Goal: Information Seeking & Learning: Learn about a topic

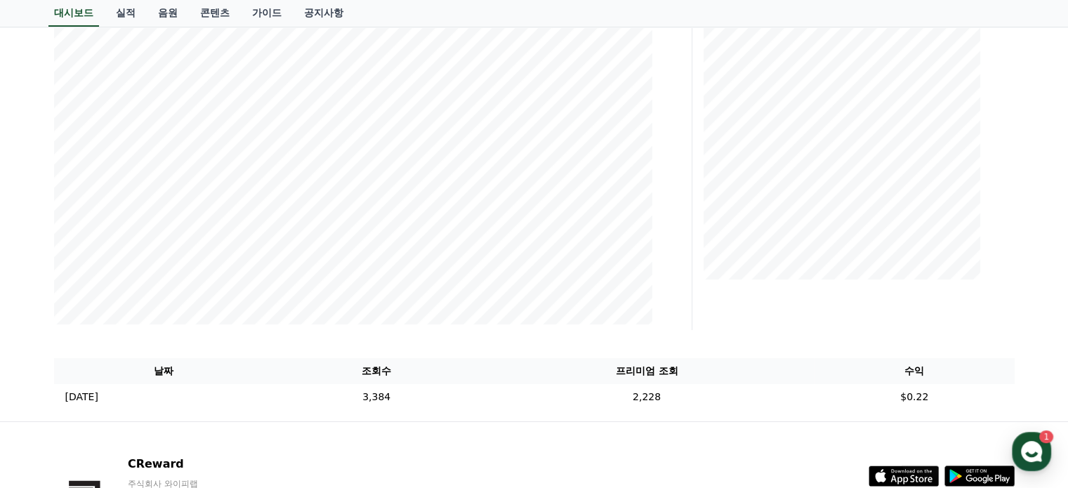
scroll to position [227, 0]
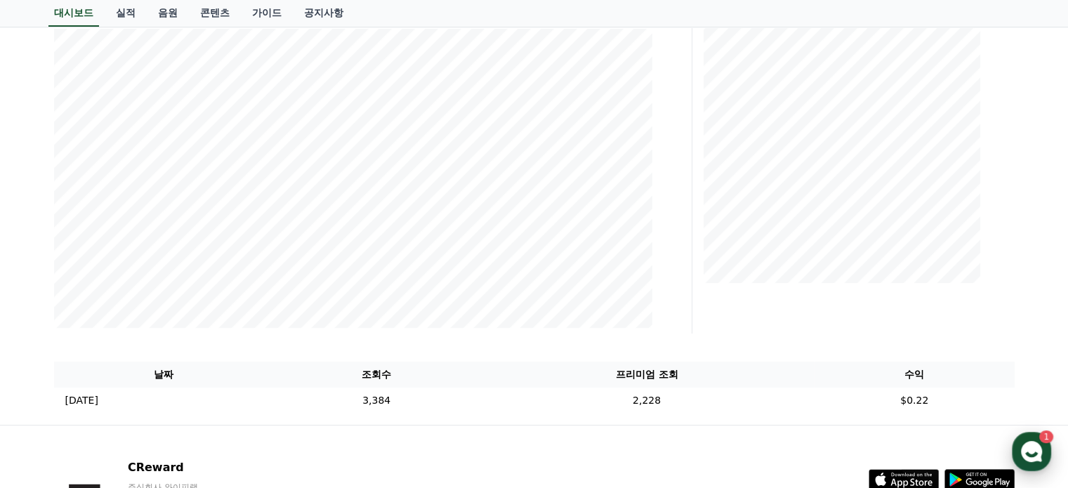
click at [1026, 447] on use "button" at bounding box center [1031, 451] width 21 height 21
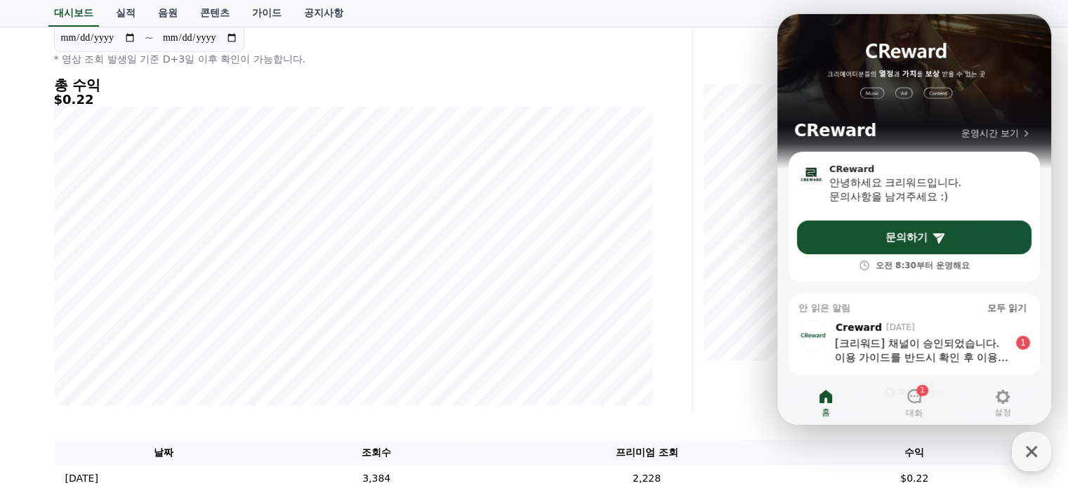
scroll to position [0, 0]
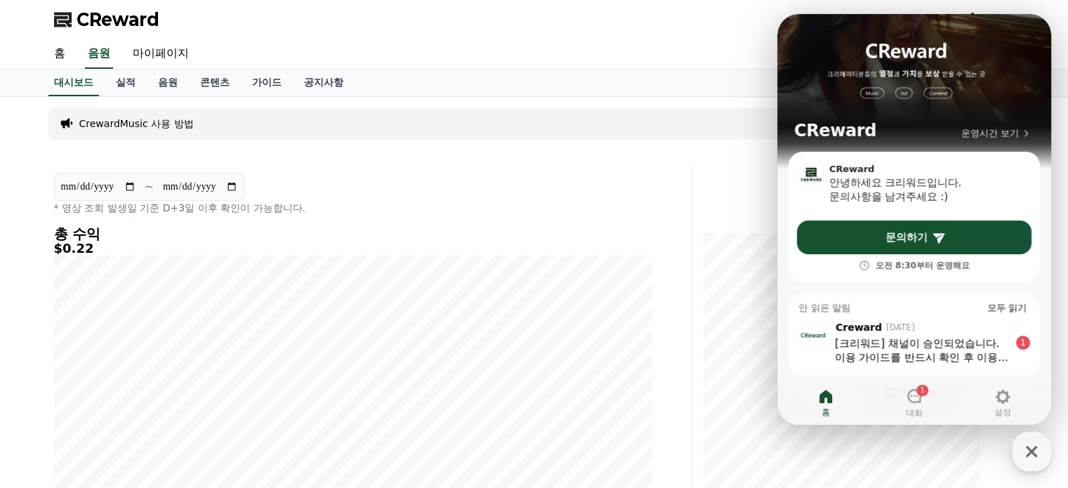
click at [922, 340] on div "[크리워드] 채널이 승인되었습니다." at bounding box center [922, 343] width 174 height 14
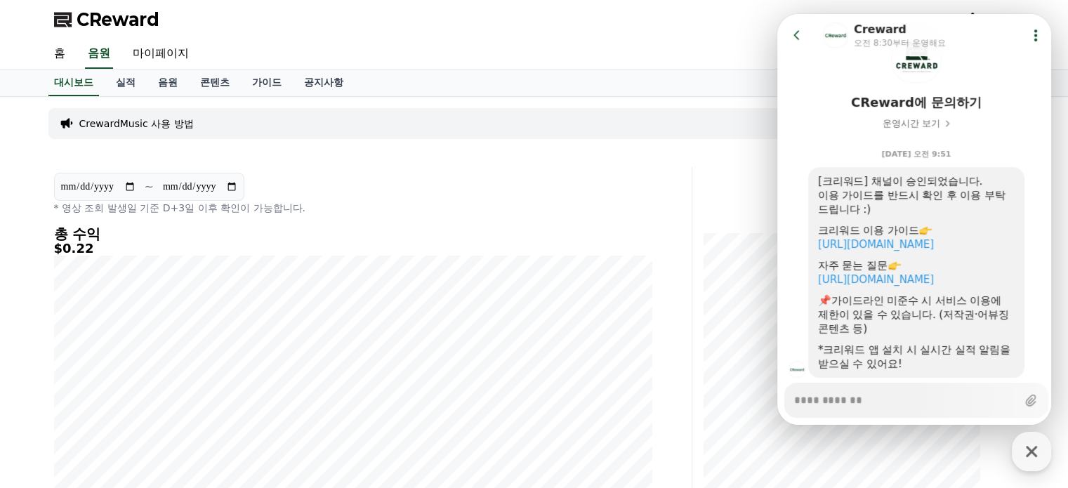
scroll to position [117, 0]
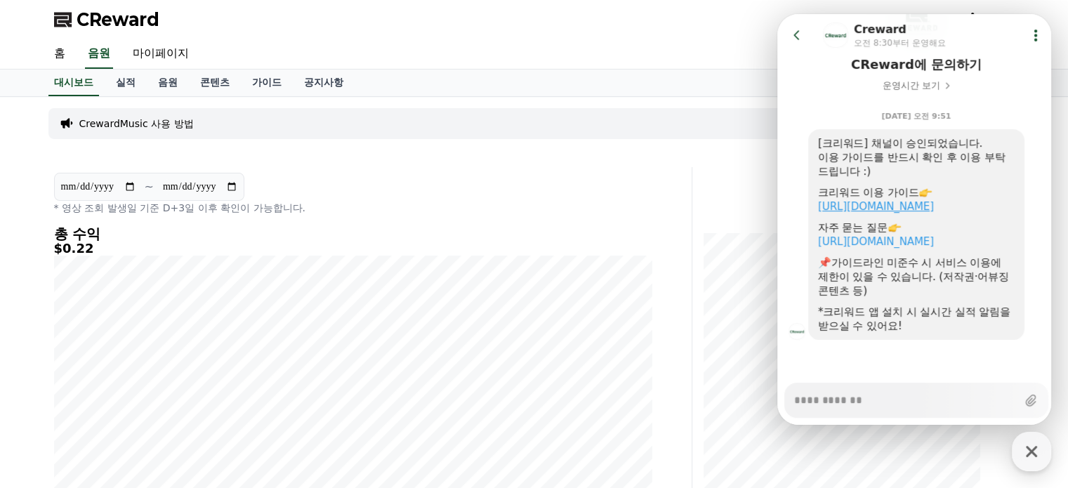
click at [907, 205] on link "https://creward.net/music/guide/android" at bounding box center [876, 206] width 116 height 13
type textarea "*"
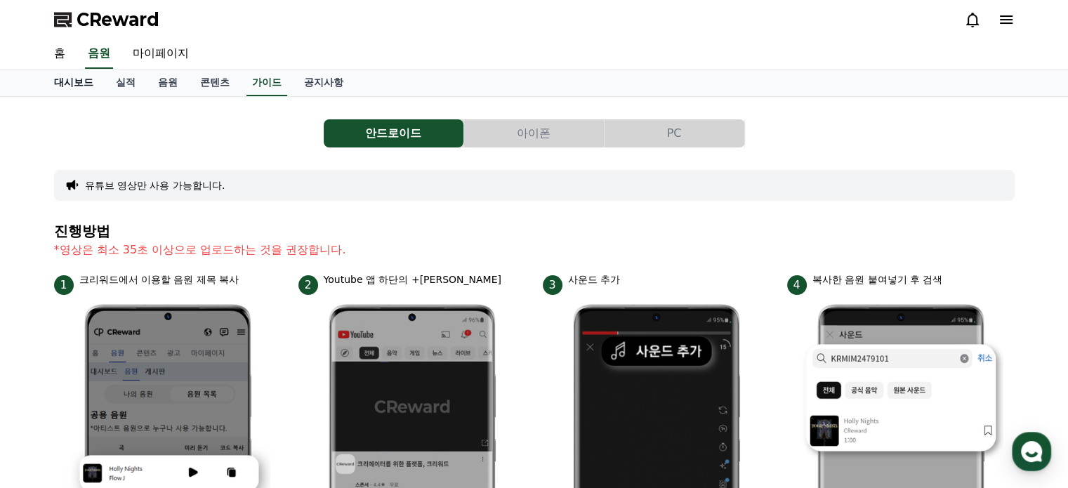
click at [82, 77] on link "대시보드" at bounding box center [74, 83] width 62 height 27
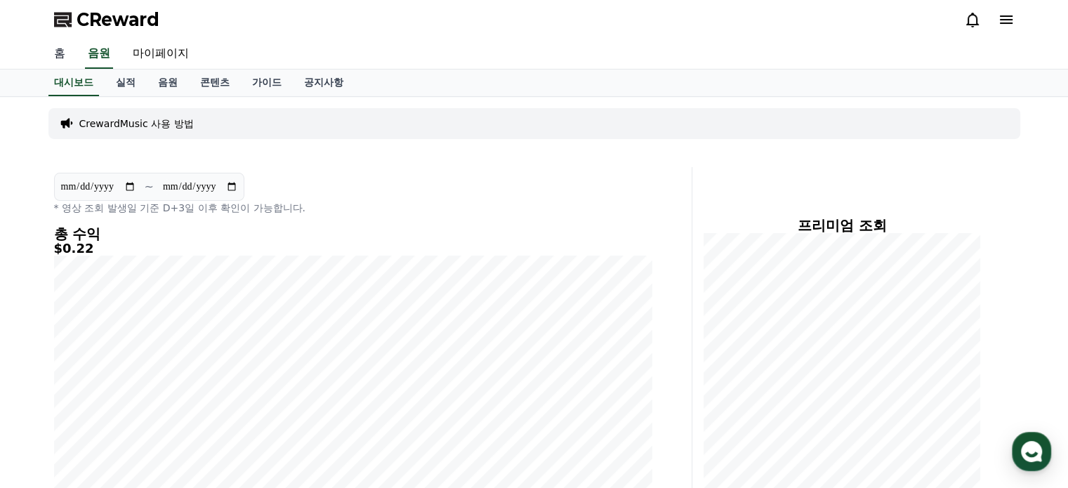
click at [59, 46] on link "홈" at bounding box center [60, 54] width 34 height 30
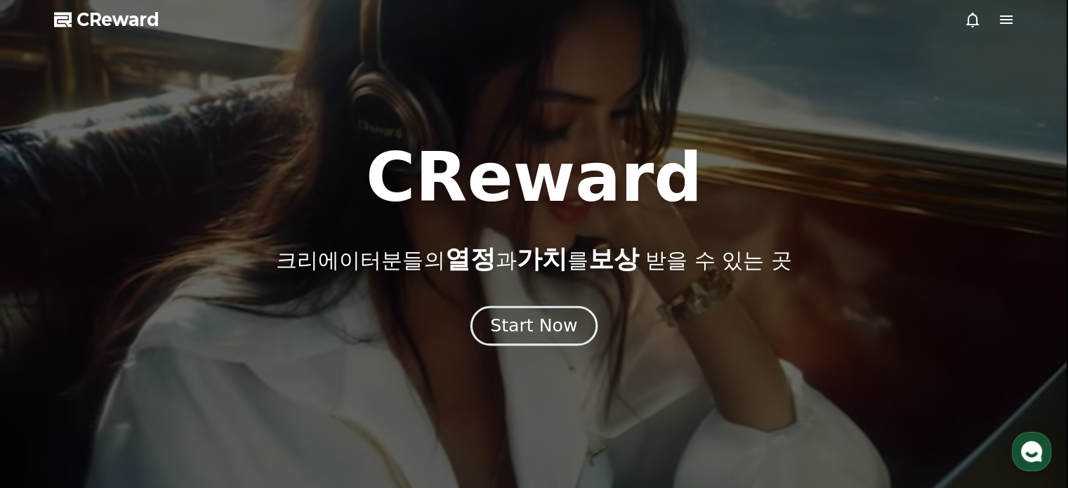
click at [542, 335] on div "Start Now" at bounding box center [533, 326] width 87 height 24
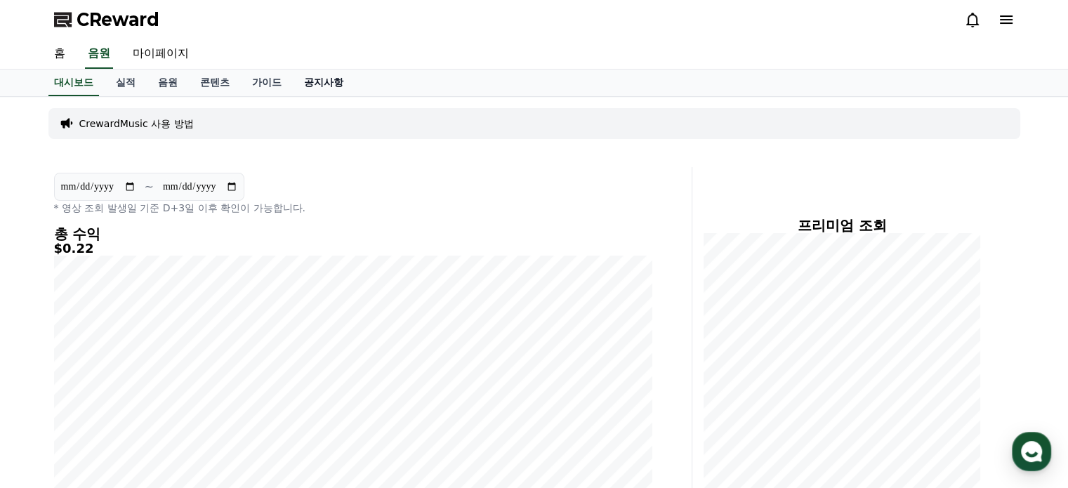
click at [317, 79] on link "공지사항" at bounding box center [324, 83] width 62 height 27
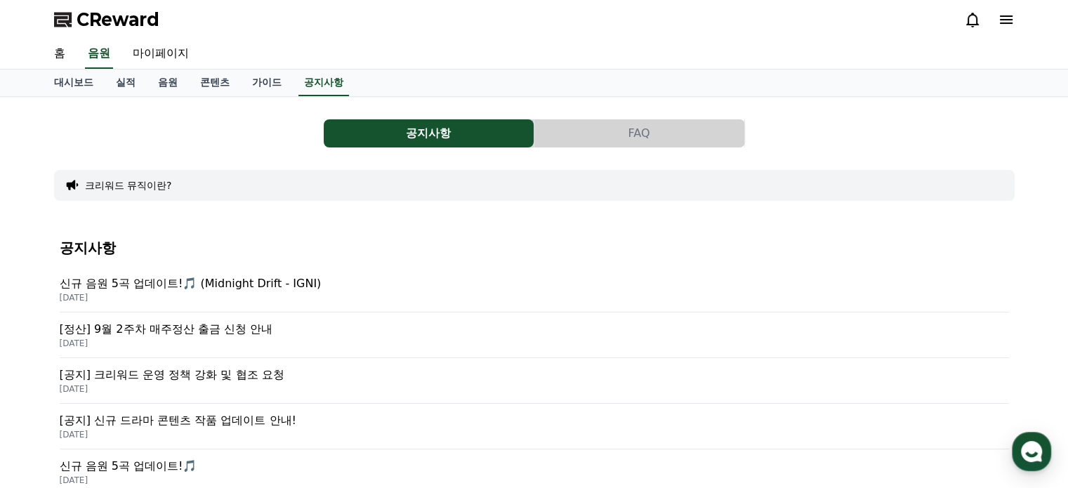
scroll to position [87, 0]
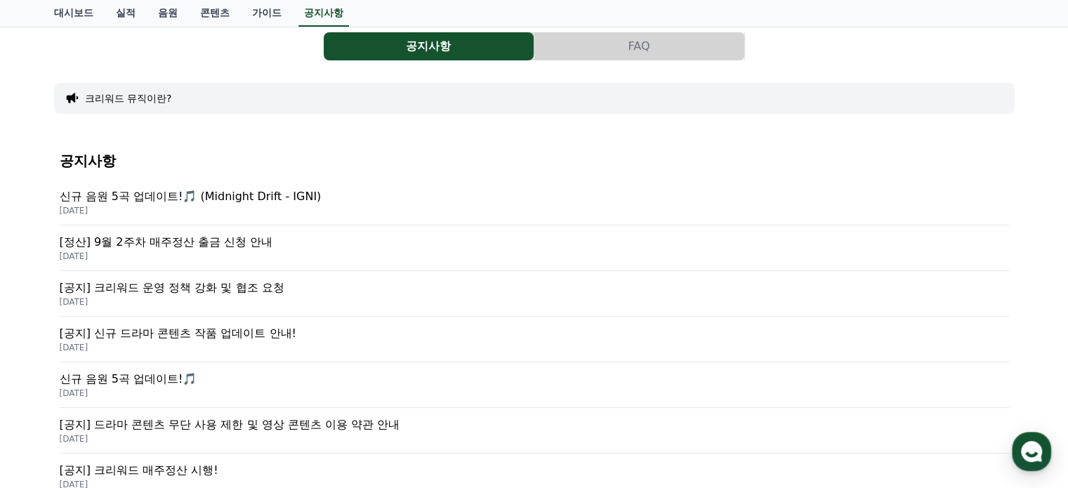
click at [199, 294] on p "[공지] 크리워드 운영 정책 강화 및 협조 요청" at bounding box center [535, 288] width 950 height 17
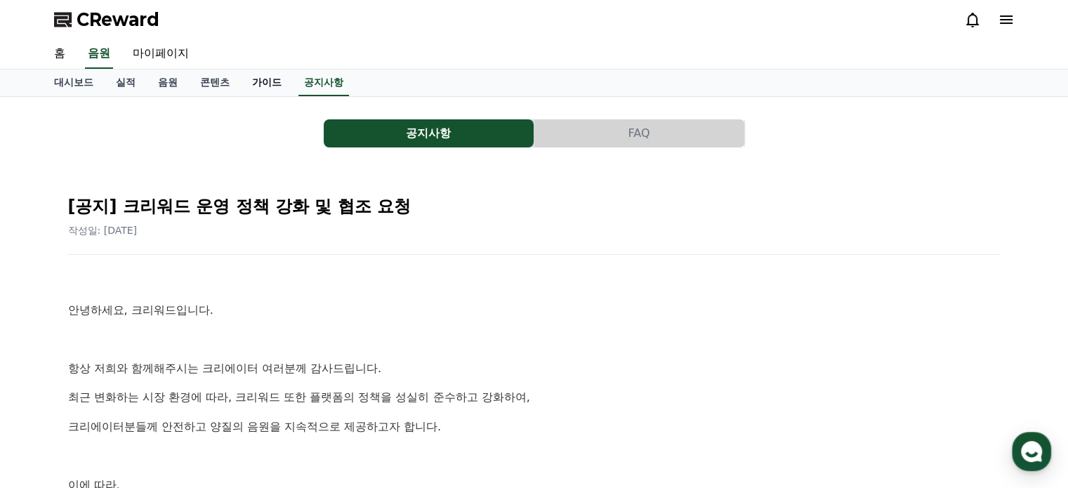
click at [270, 89] on link "가이드" at bounding box center [267, 83] width 52 height 27
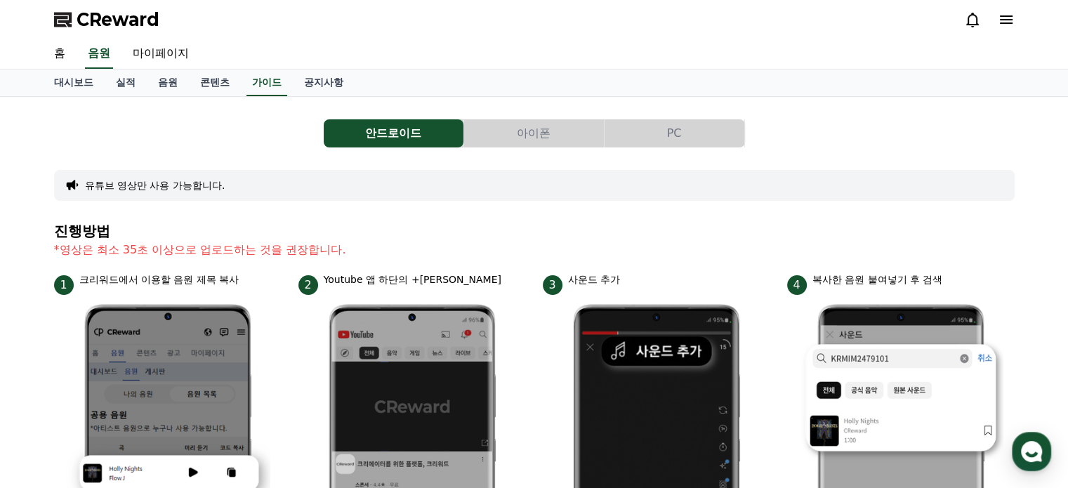
click at [669, 138] on button "PC" at bounding box center [675, 133] width 140 height 28
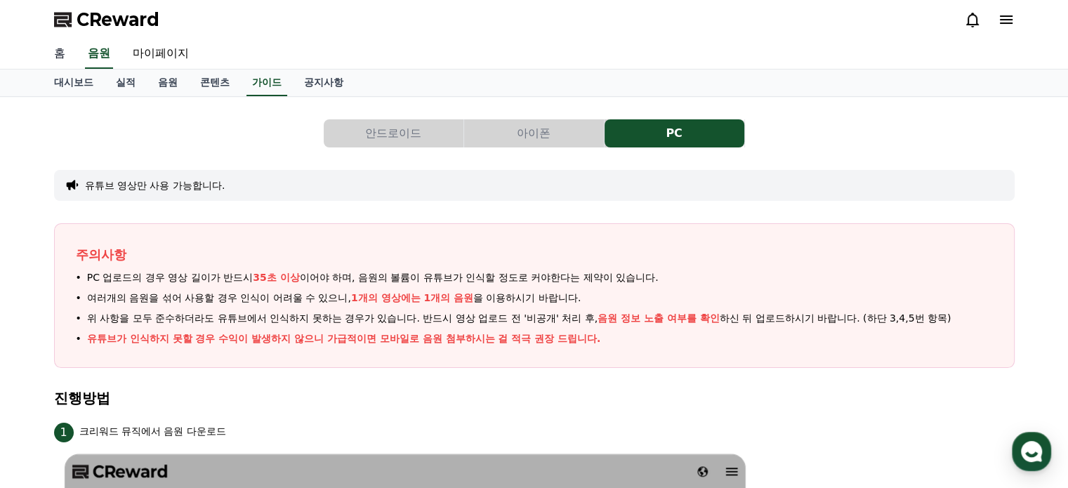
click at [60, 53] on link "홈" at bounding box center [60, 54] width 34 height 30
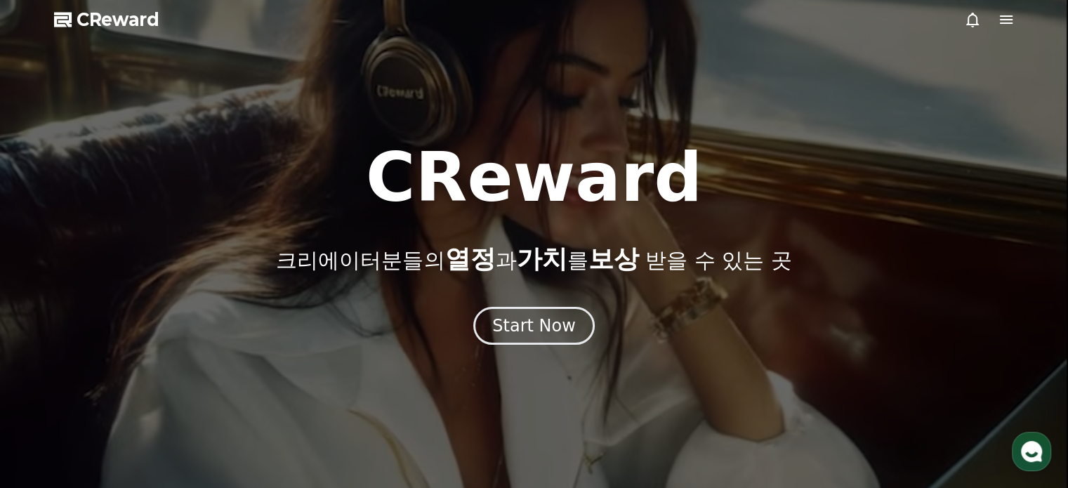
click at [1006, 22] on icon at bounding box center [1006, 19] width 17 height 17
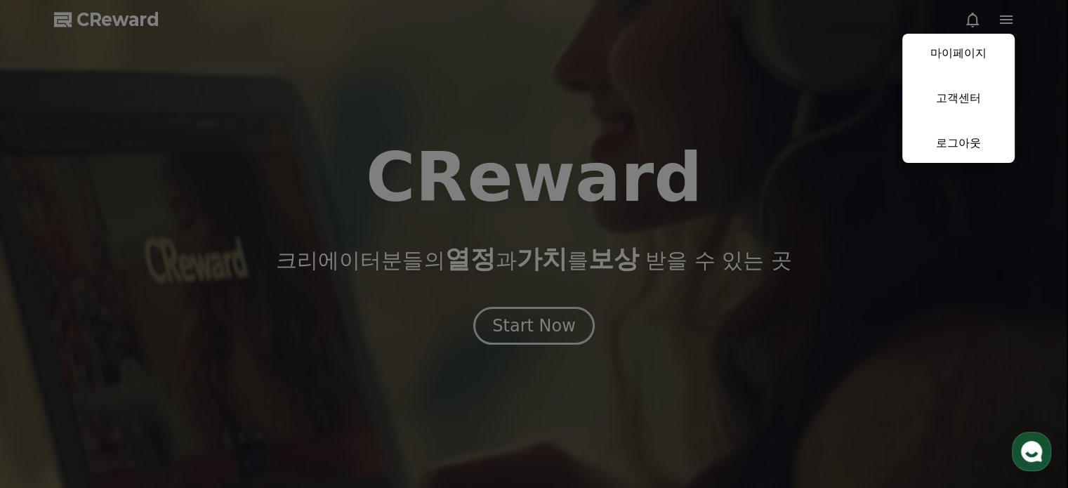
click at [466, 161] on button "close" at bounding box center [534, 244] width 1068 height 488
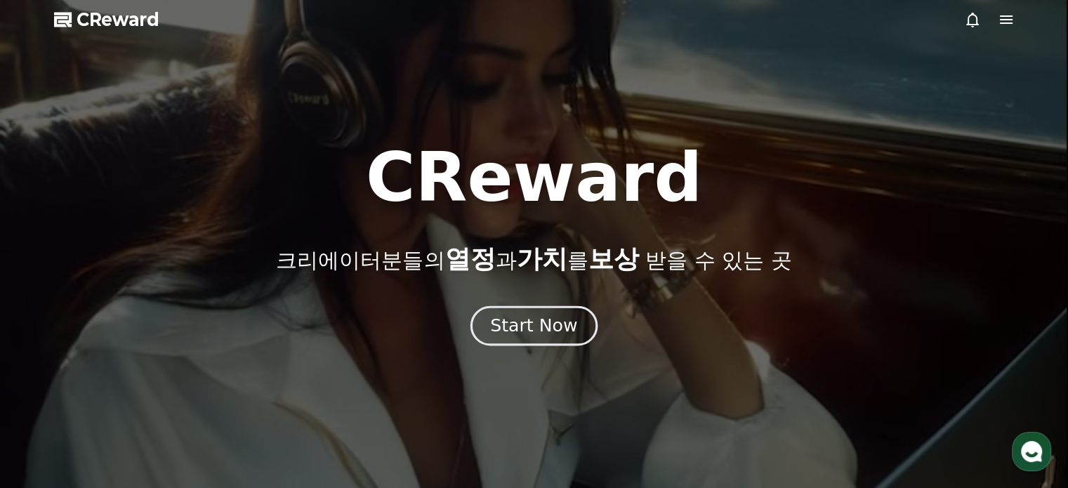
click at [551, 336] on div "Start Now" at bounding box center [533, 326] width 87 height 24
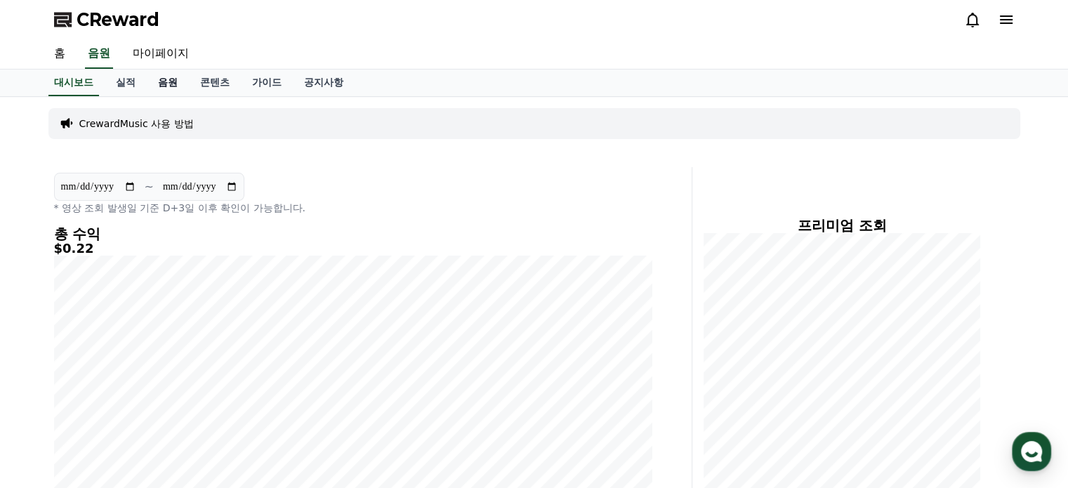
click at [164, 80] on link "음원" at bounding box center [168, 83] width 42 height 27
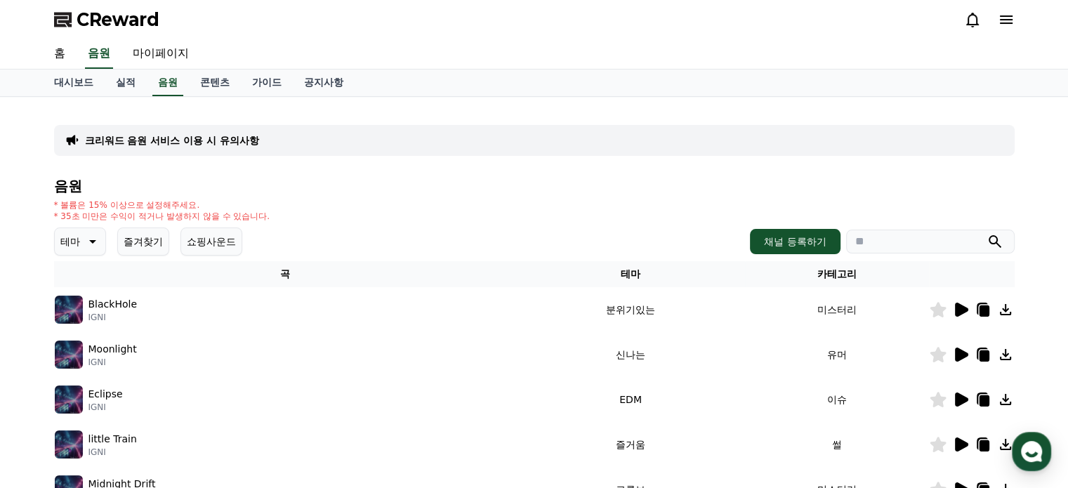
scroll to position [55, 0]
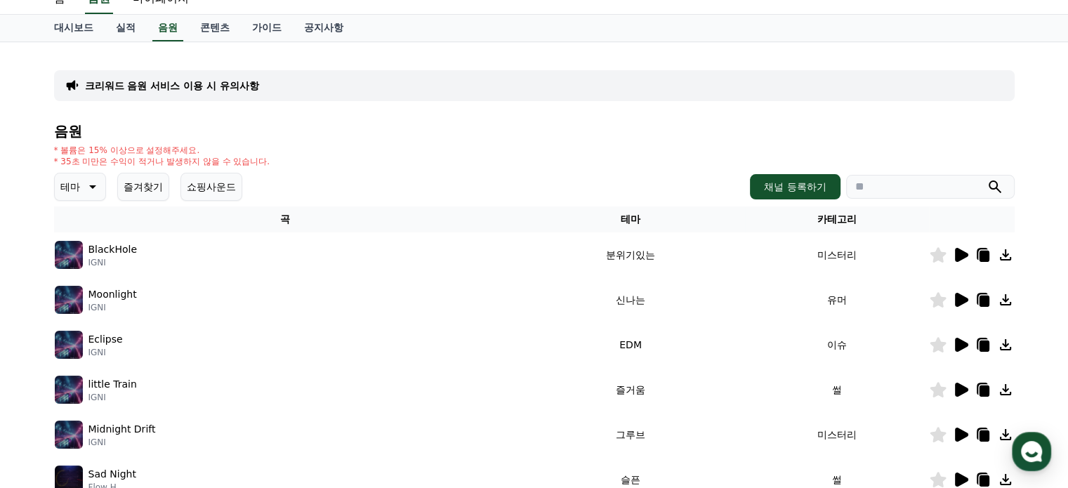
click at [98, 185] on icon at bounding box center [91, 186] width 17 height 17
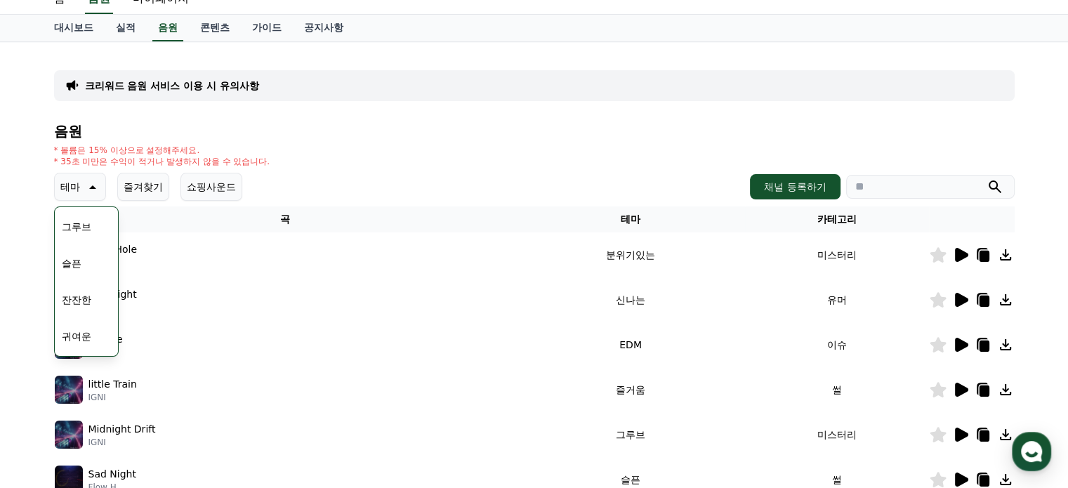
scroll to position [385, 0]
click at [89, 304] on button "그루브" at bounding box center [76, 314] width 41 height 31
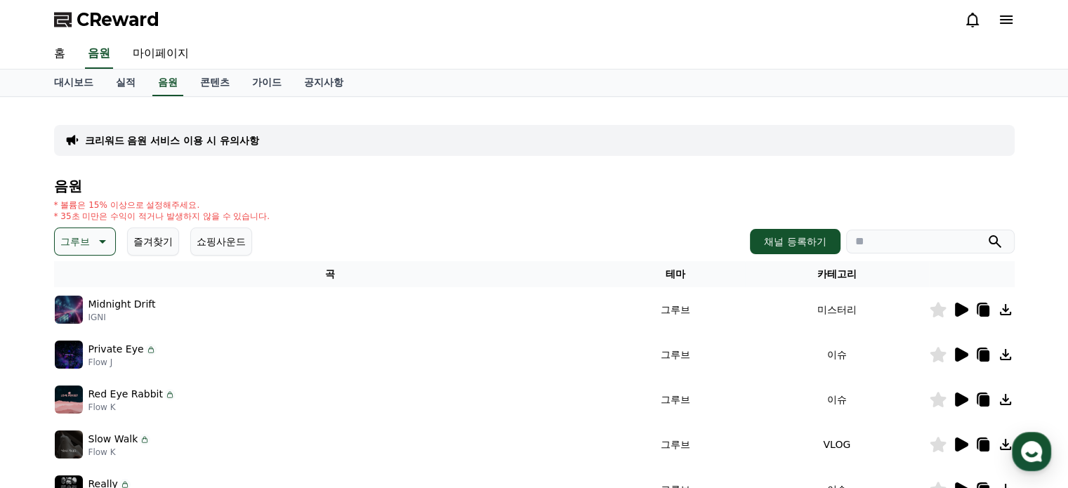
click at [951, 311] on div at bounding box center [972, 309] width 84 height 17
click at [956, 310] on icon at bounding box center [961, 310] width 13 height 14
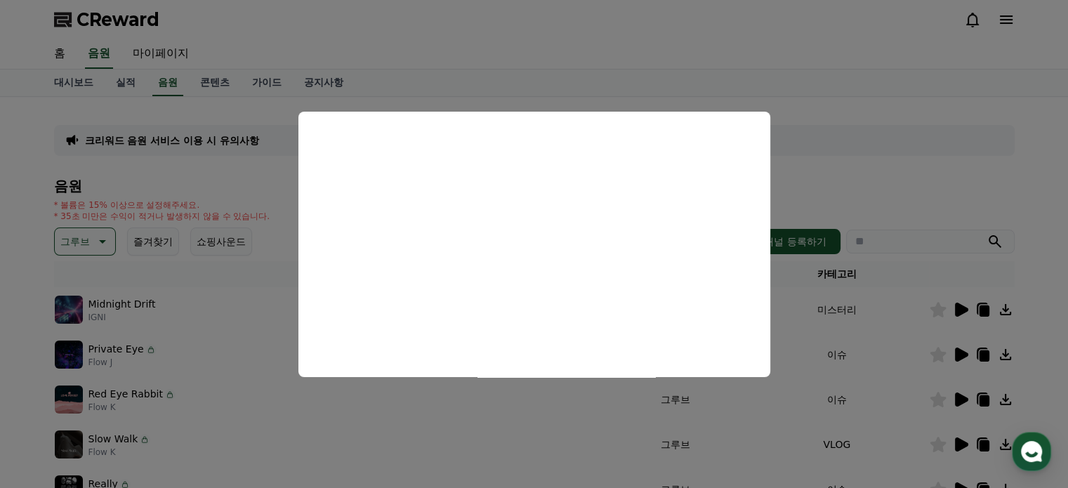
click at [929, 181] on button "close modal" at bounding box center [534, 244] width 1068 height 488
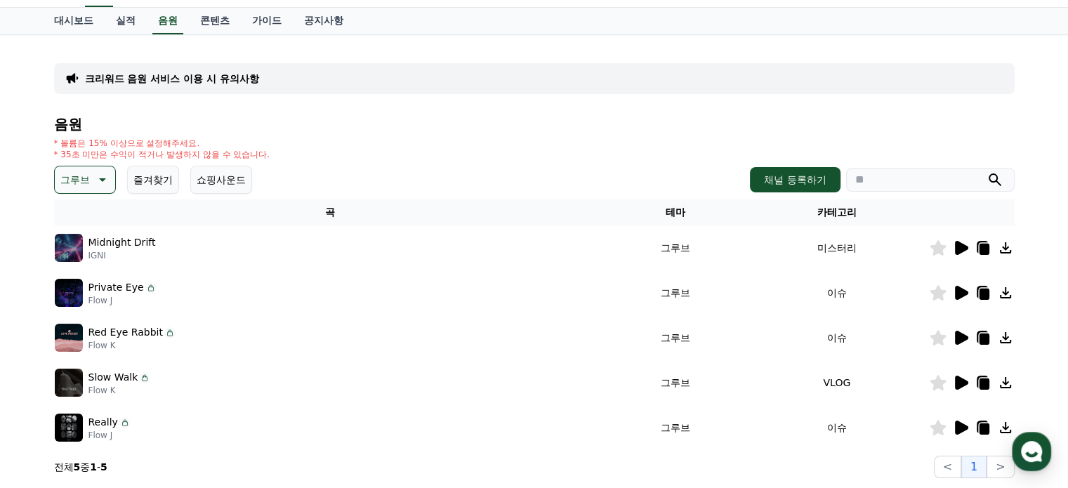
scroll to position [133, 0]
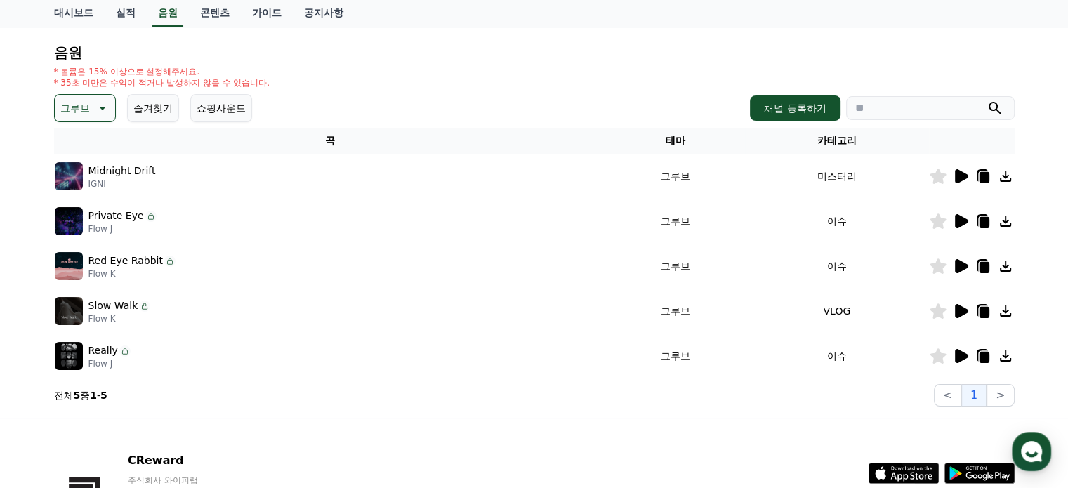
click at [958, 219] on icon at bounding box center [961, 221] width 13 height 14
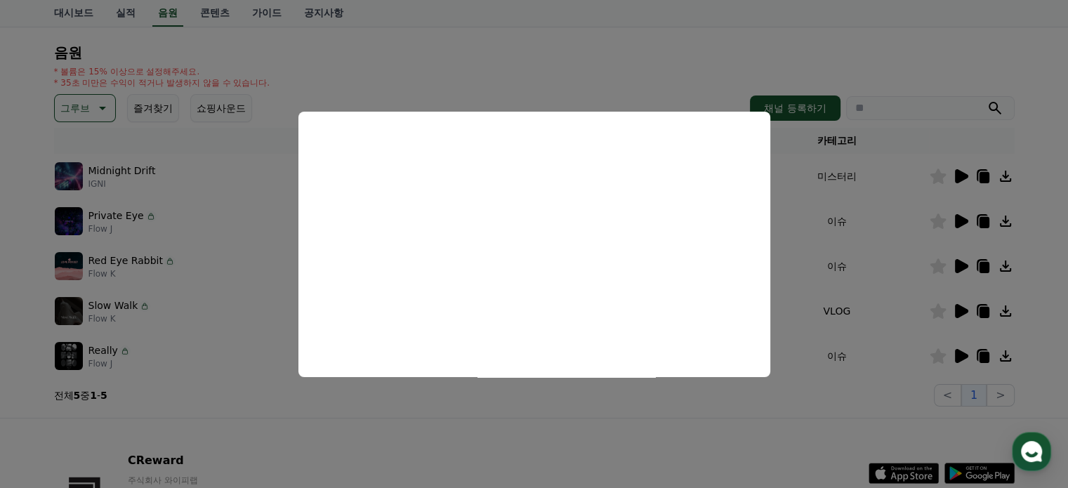
click at [956, 263] on button "close modal" at bounding box center [534, 244] width 1068 height 488
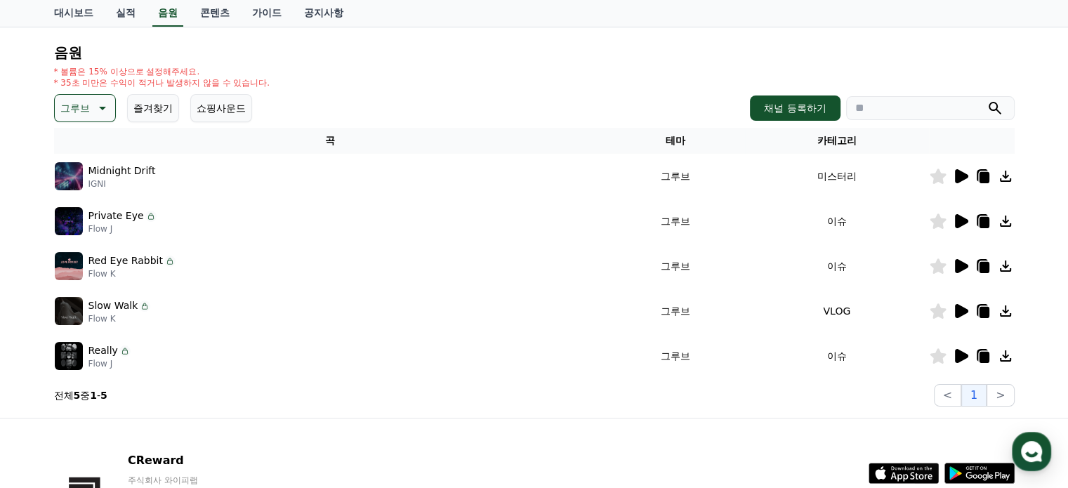
click at [956, 263] on icon at bounding box center [961, 266] width 13 height 14
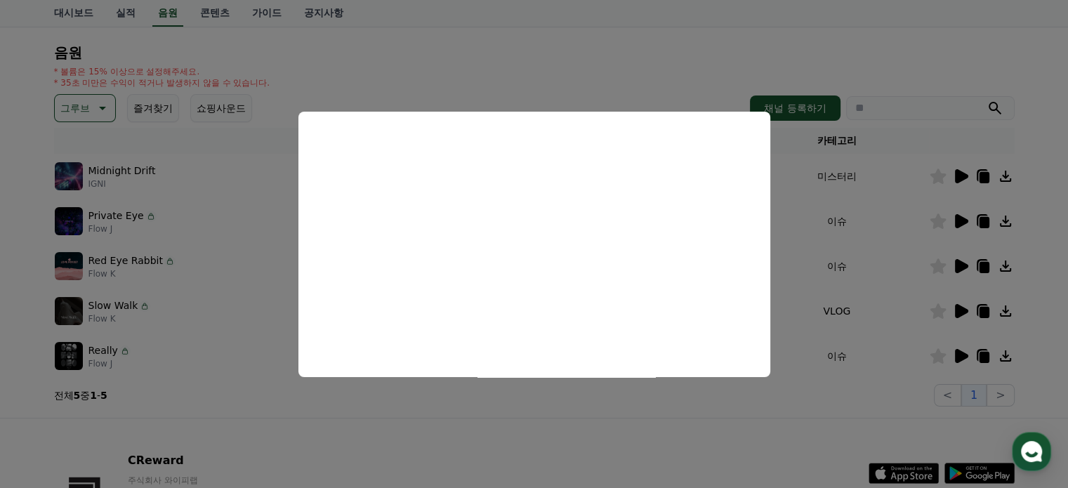
click at [959, 313] on button "close modal" at bounding box center [534, 244] width 1068 height 488
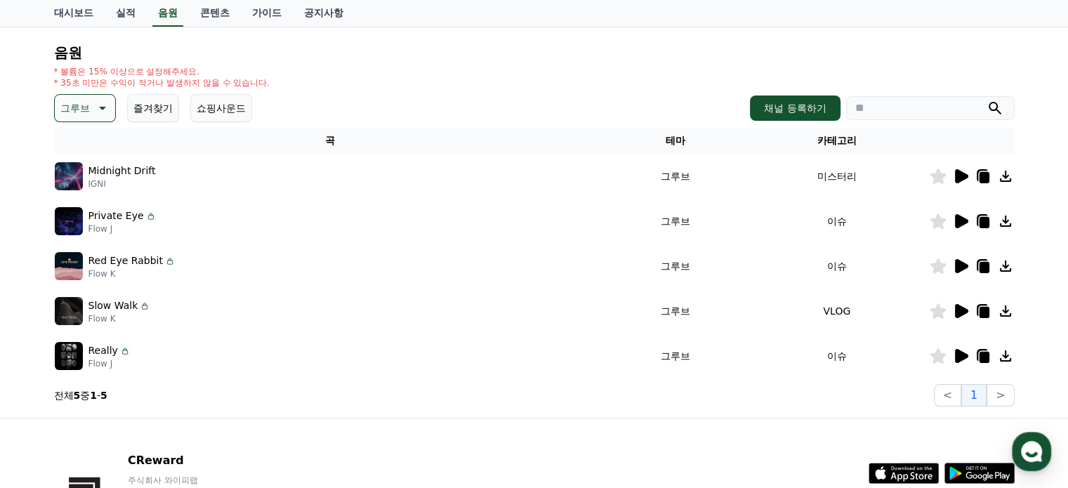
scroll to position [0, 0]
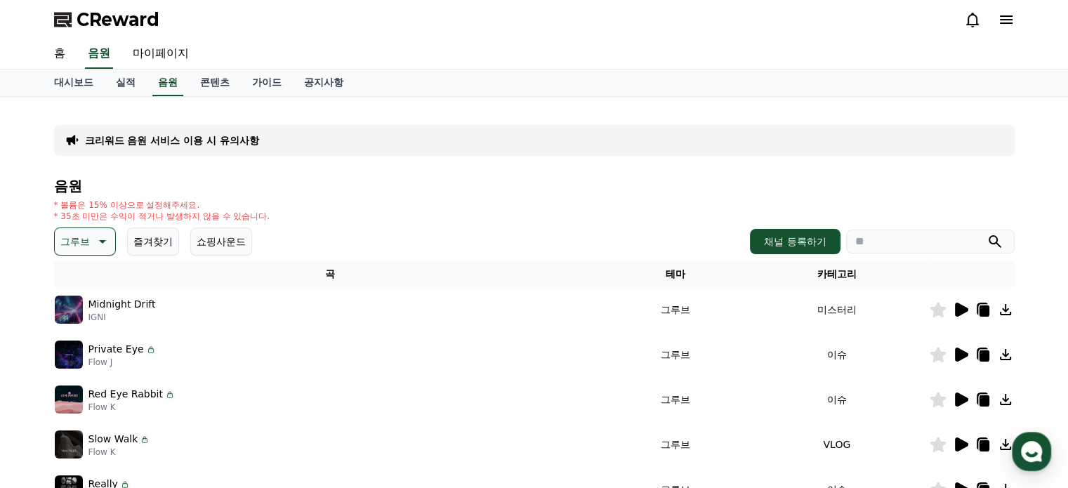
click at [100, 239] on icon at bounding box center [101, 241] width 17 height 17
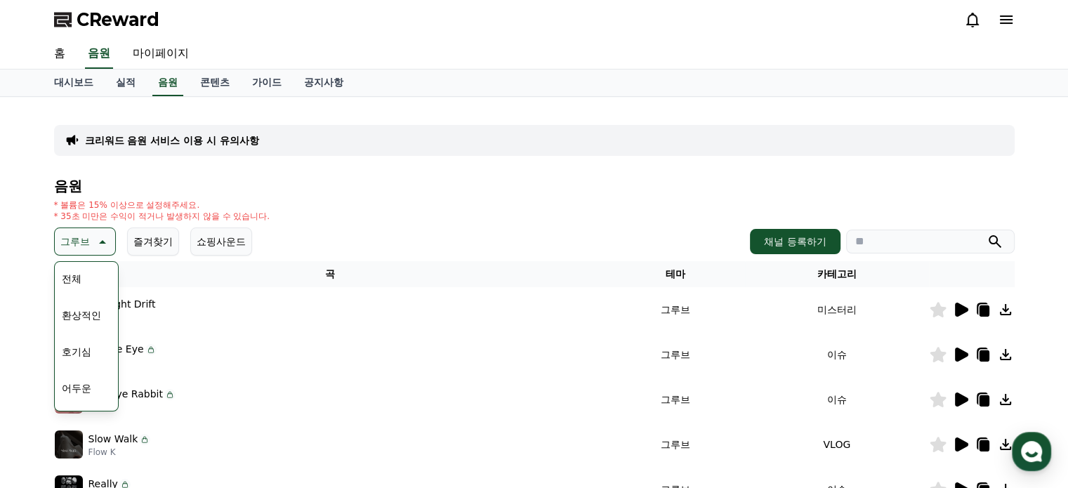
click at [80, 277] on button "전체" at bounding box center [71, 278] width 31 height 31
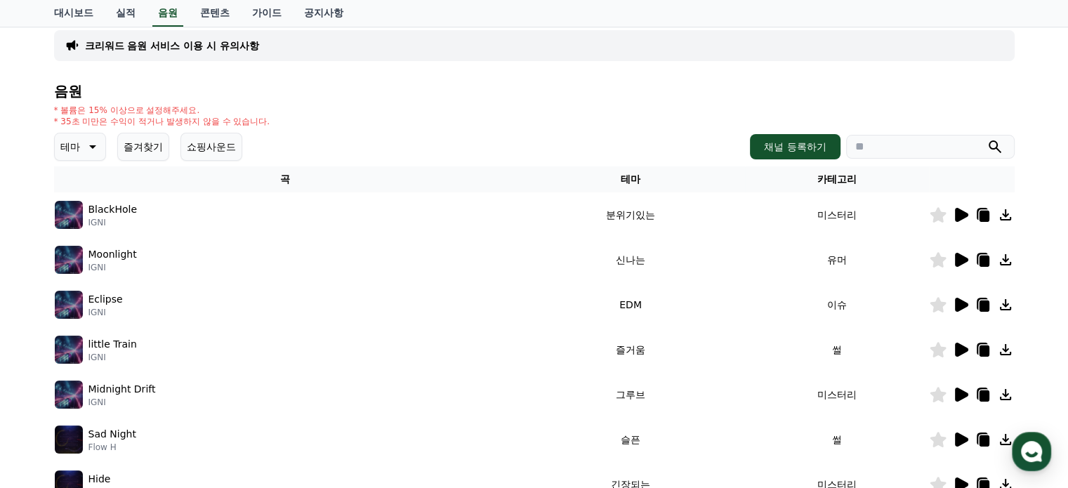
scroll to position [93, 0]
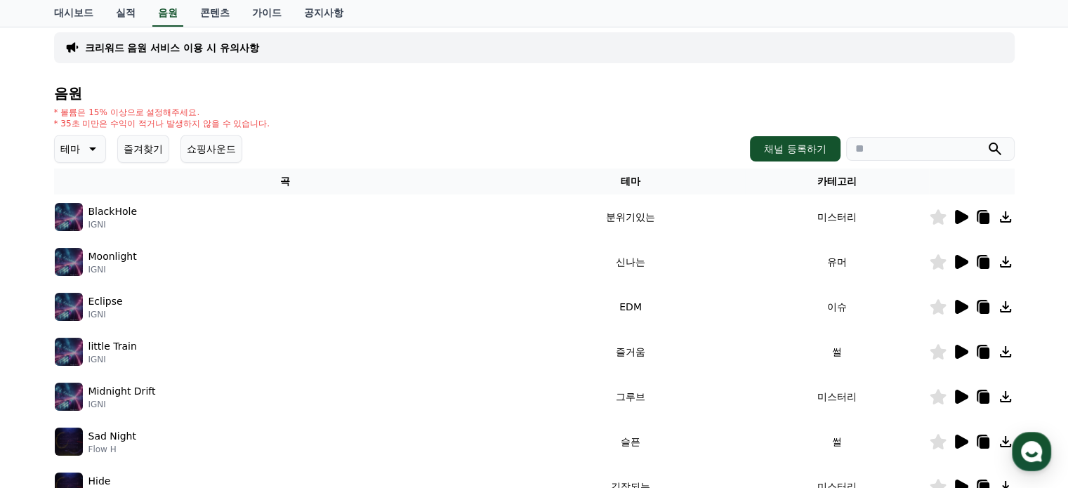
click at [959, 213] on icon at bounding box center [961, 217] width 13 height 14
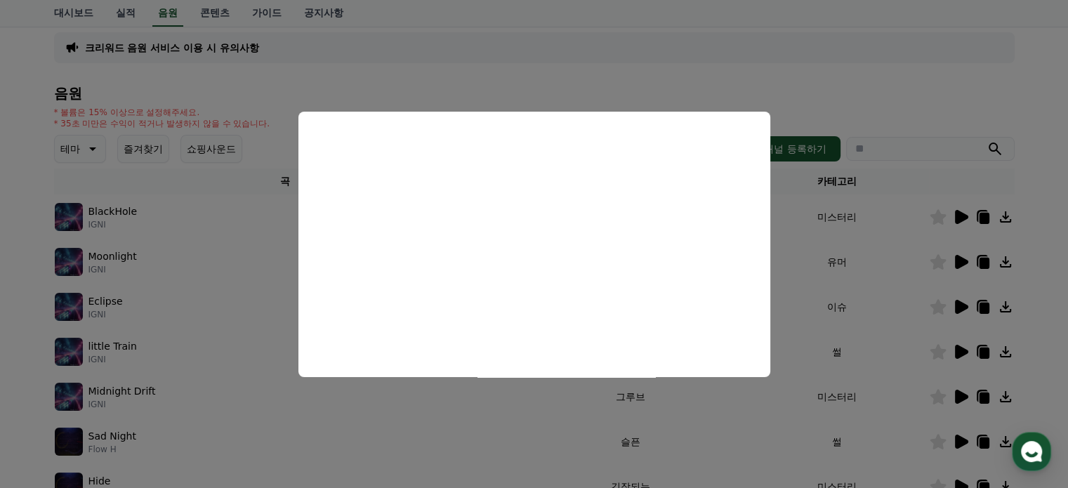
click at [959, 303] on button "close modal" at bounding box center [534, 244] width 1068 height 488
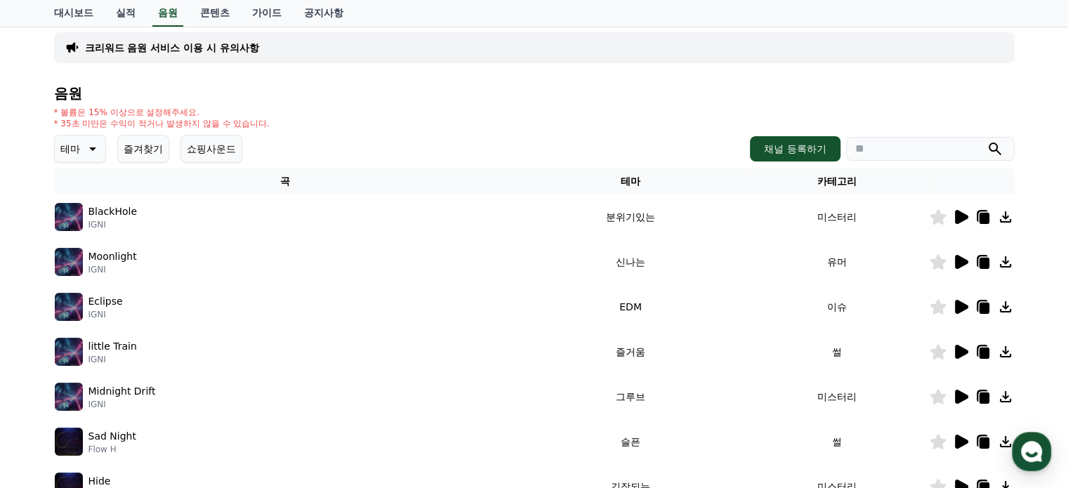
click at [959, 303] on icon at bounding box center [961, 307] width 13 height 14
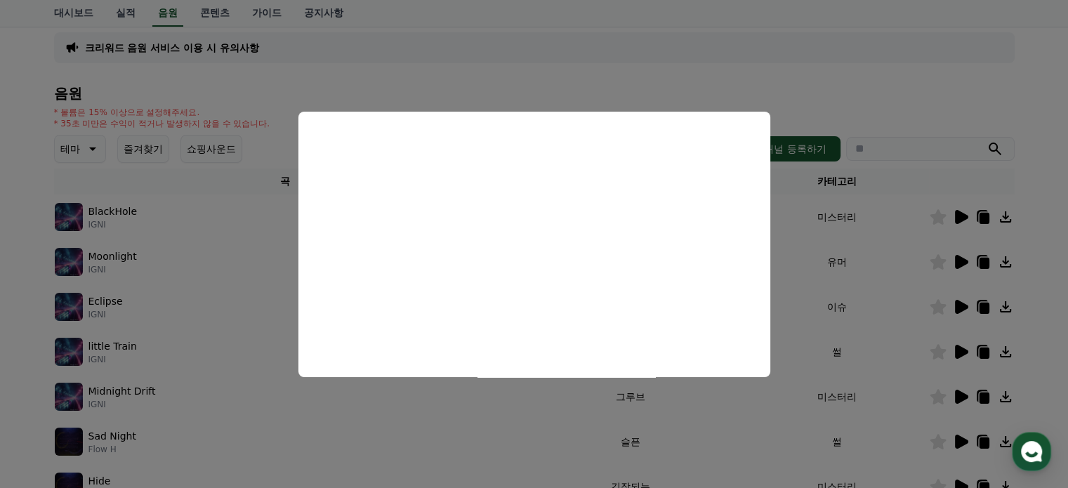
click at [955, 346] on button "close modal" at bounding box center [534, 244] width 1068 height 488
click at [955, 346] on icon at bounding box center [961, 352] width 13 height 14
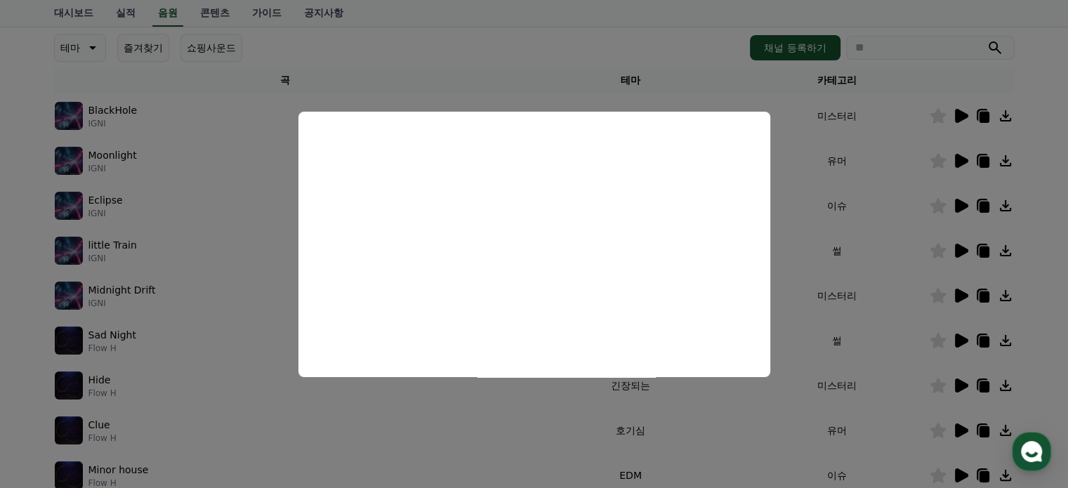
scroll to position [196, 0]
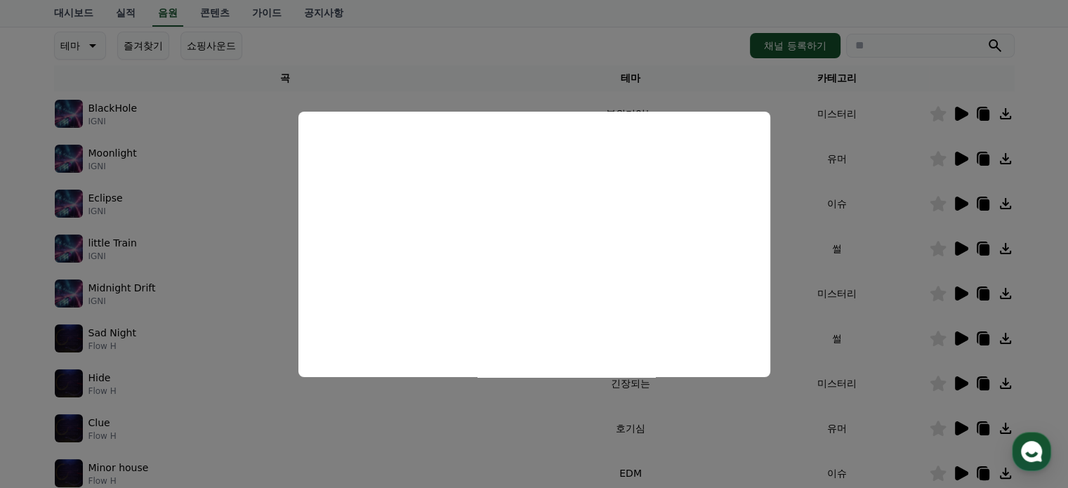
click at [963, 336] on button "close modal" at bounding box center [534, 244] width 1068 height 488
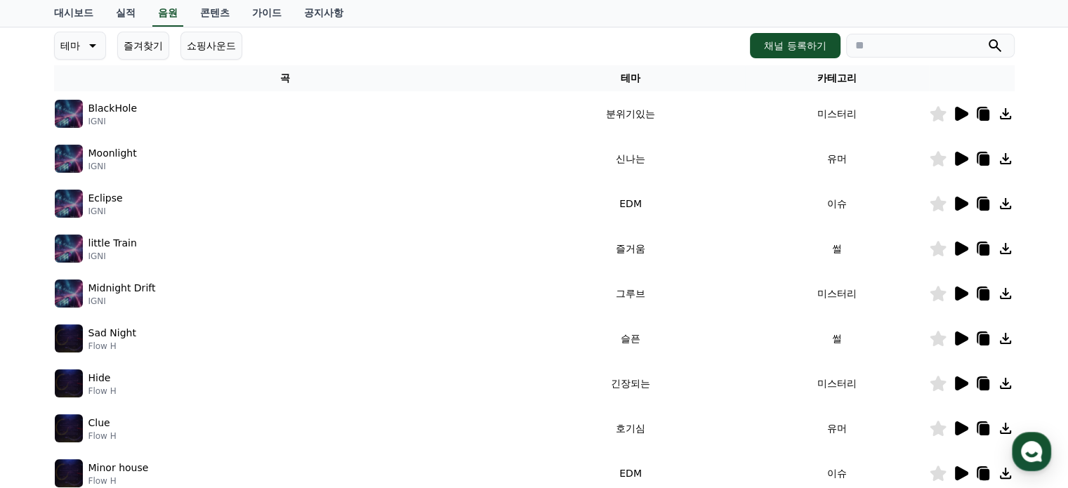
click at [954, 331] on icon at bounding box center [960, 338] width 17 height 17
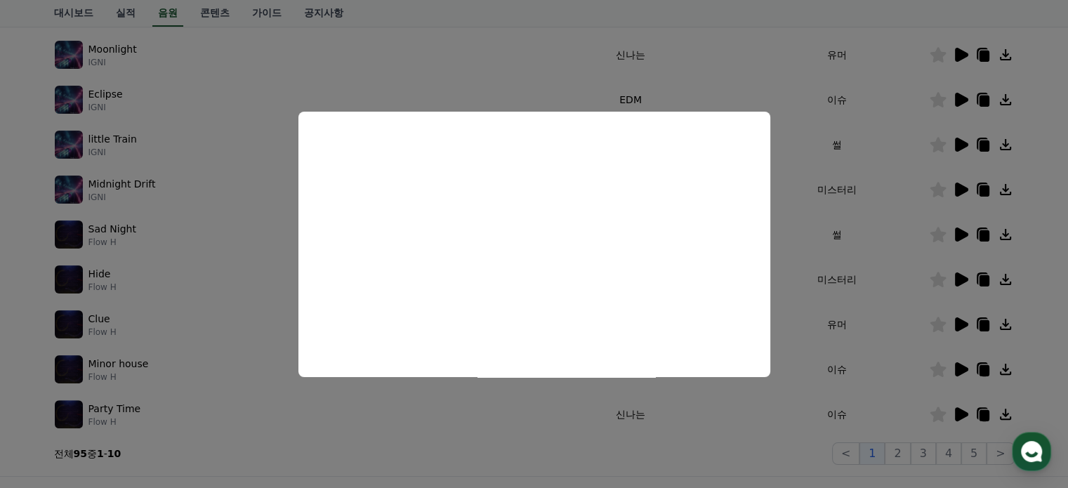
scroll to position [301, 0]
click at [959, 365] on button "close modal" at bounding box center [534, 244] width 1068 height 488
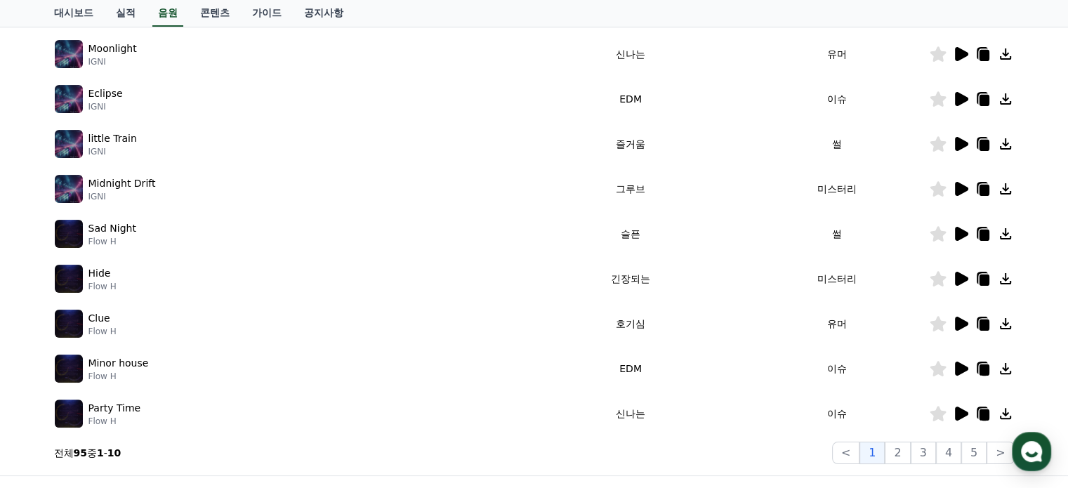
click at [959, 365] on icon at bounding box center [961, 369] width 13 height 14
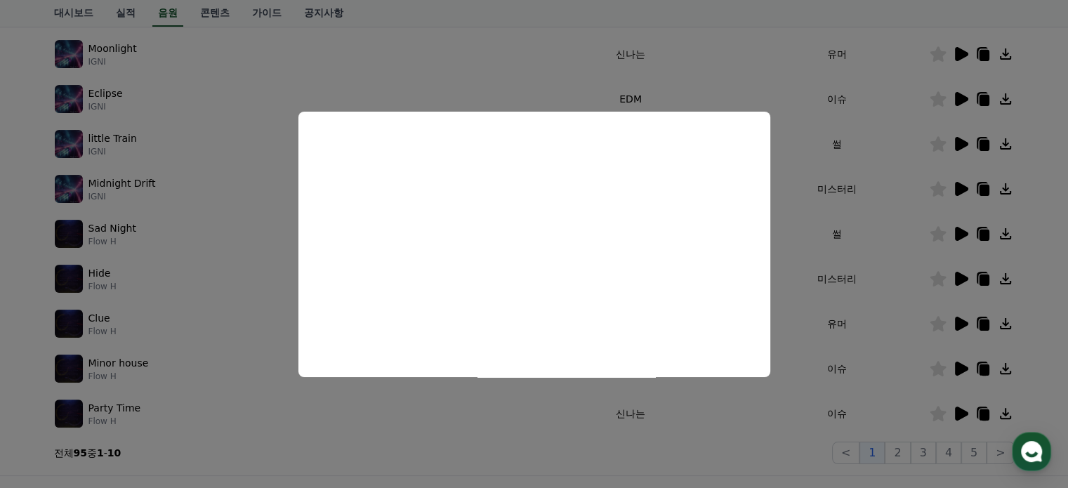
click at [908, 445] on button "close modal" at bounding box center [534, 244] width 1068 height 488
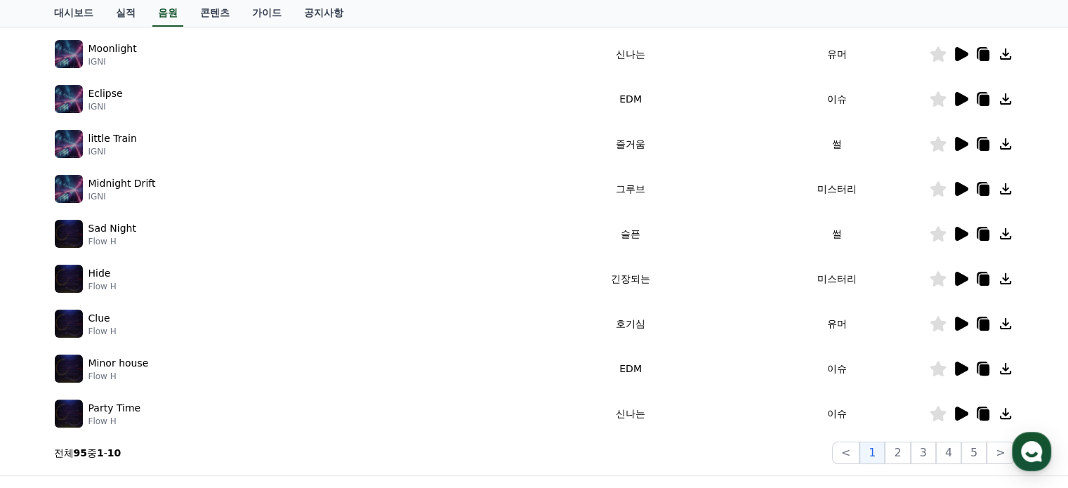
click at [908, 445] on button "2" at bounding box center [897, 453] width 25 height 22
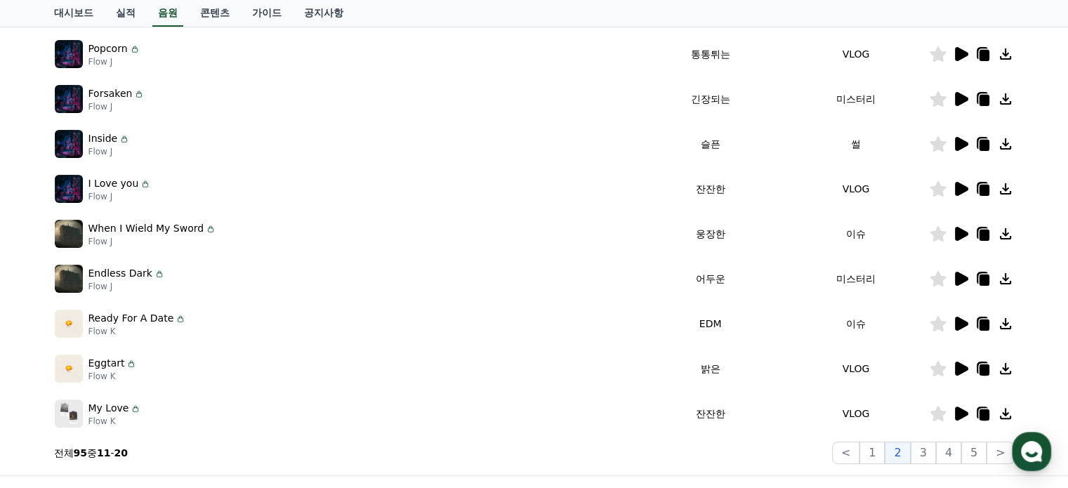
scroll to position [235, 0]
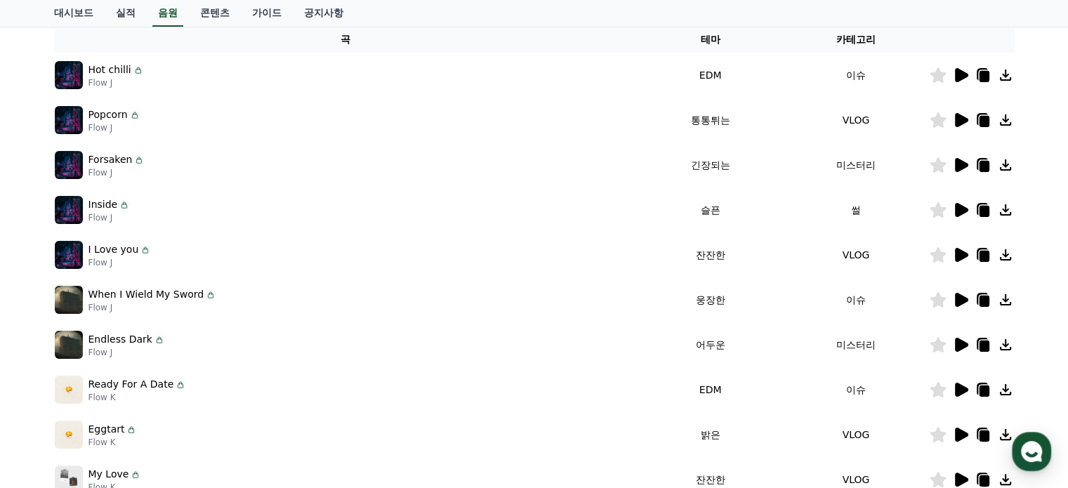
click at [958, 75] on icon at bounding box center [961, 75] width 13 height 14
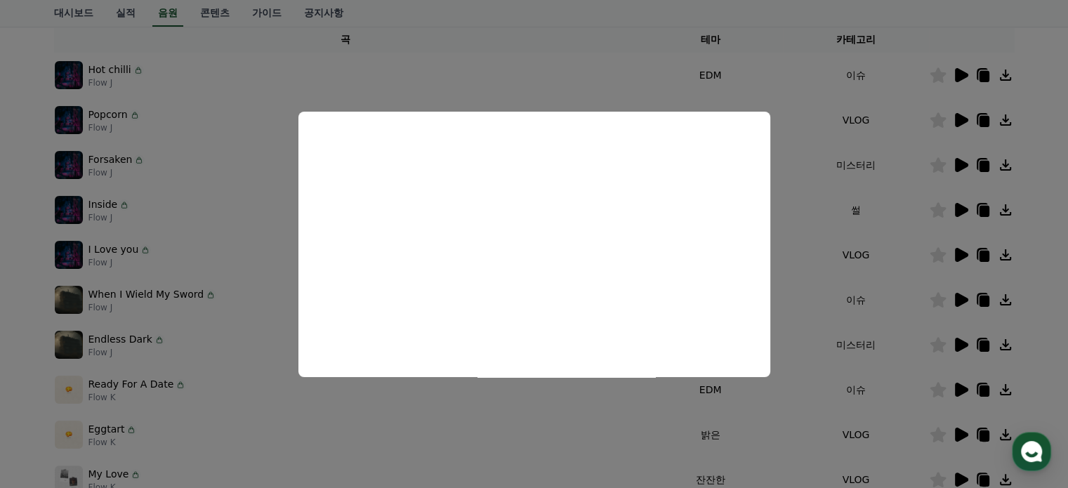
click at [960, 202] on button "close modal" at bounding box center [534, 244] width 1068 height 488
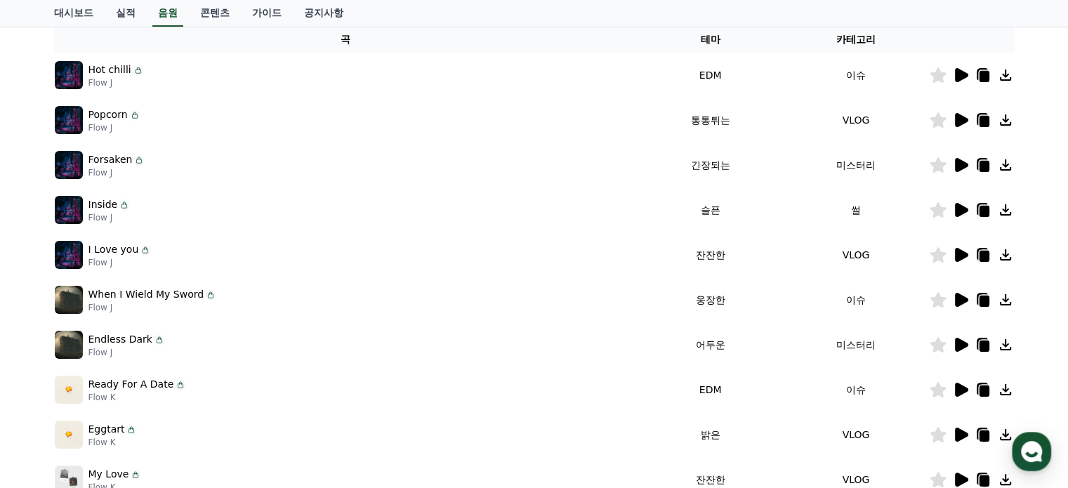
click at [952, 204] on icon at bounding box center [960, 210] width 17 height 17
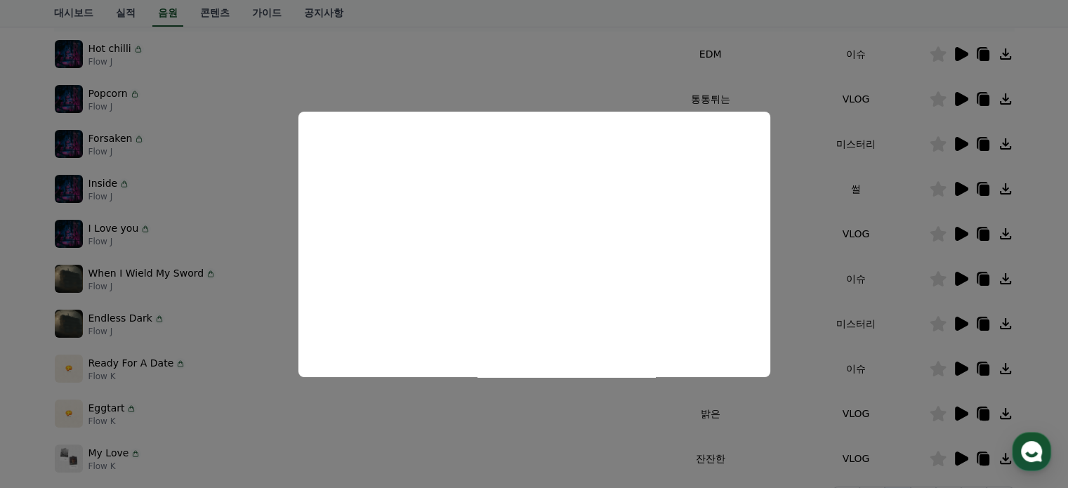
scroll to position [256, 0]
click at [958, 45] on button "close modal" at bounding box center [534, 244] width 1068 height 488
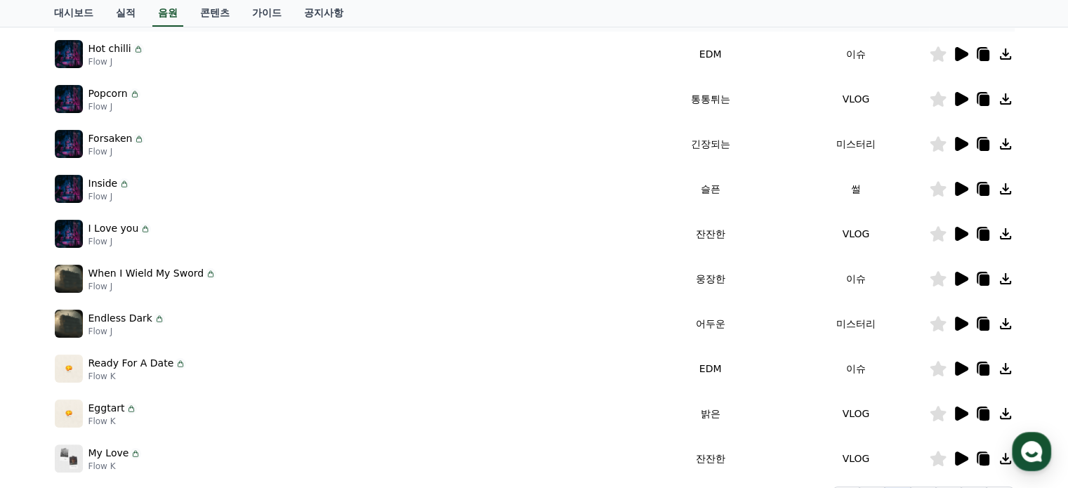
click at [957, 54] on icon at bounding box center [961, 54] width 13 height 14
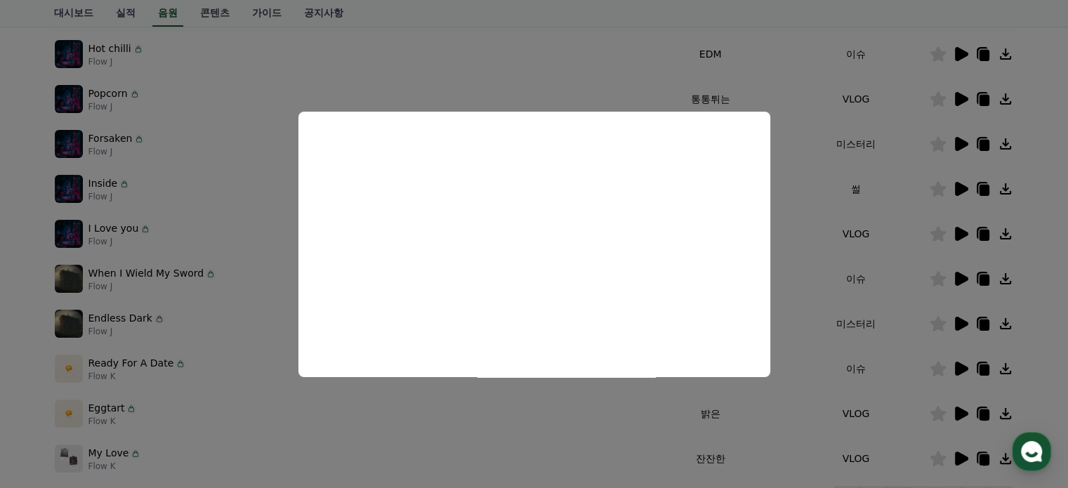
click at [955, 100] on button "close modal" at bounding box center [534, 244] width 1068 height 488
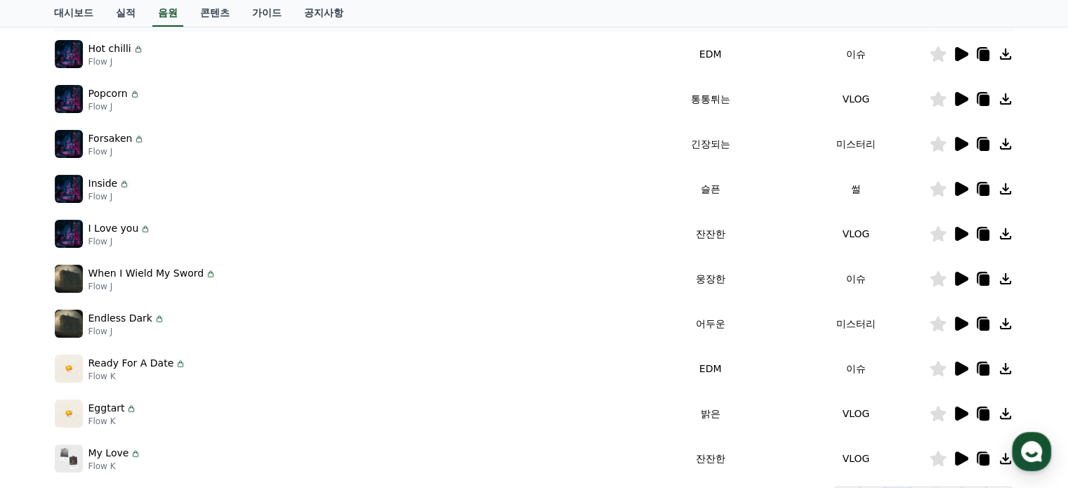
click at [955, 100] on icon at bounding box center [960, 99] width 17 height 17
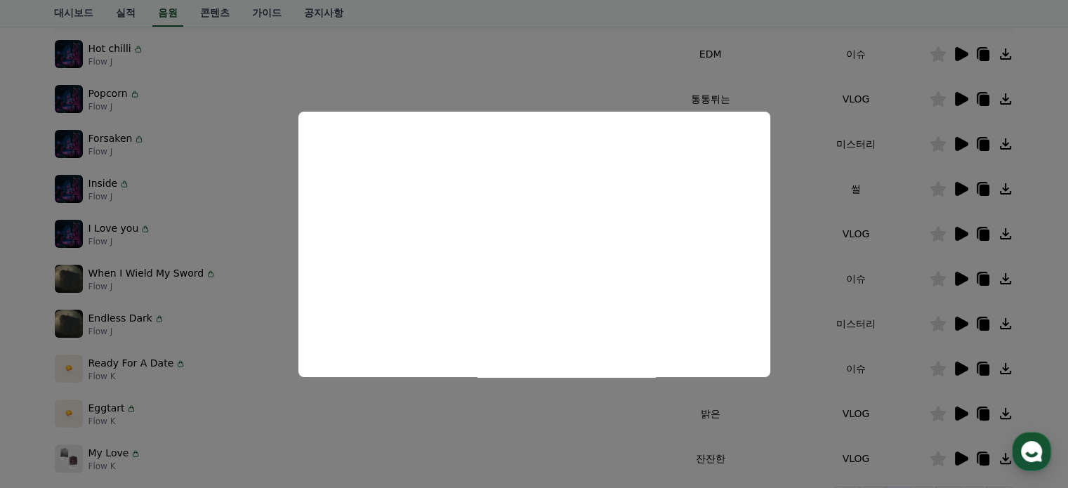
click at [958, 140] on button "close modal" at bounding box center [534, 244] width 1068 height 488
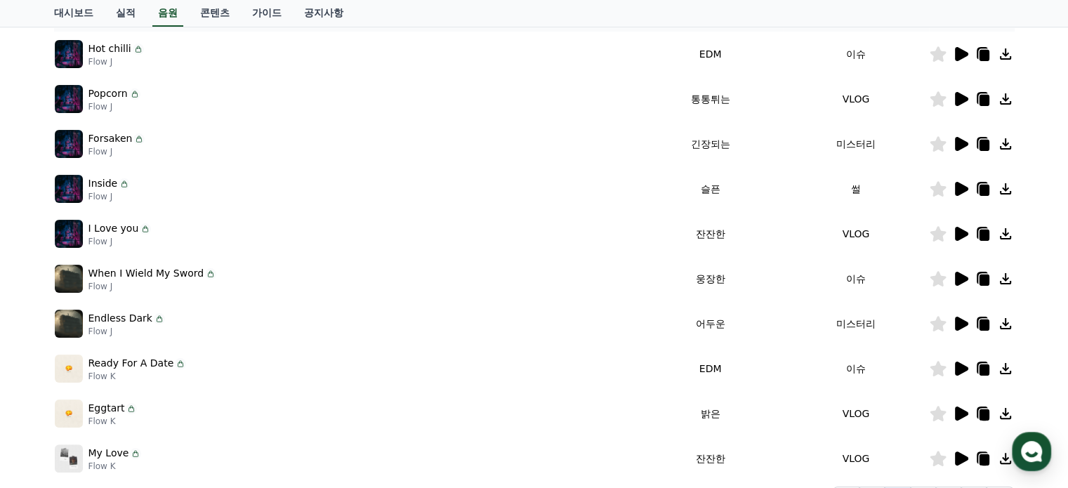
click at [955, 184] on icon at bounding box center [960, 189] width 17 height 17
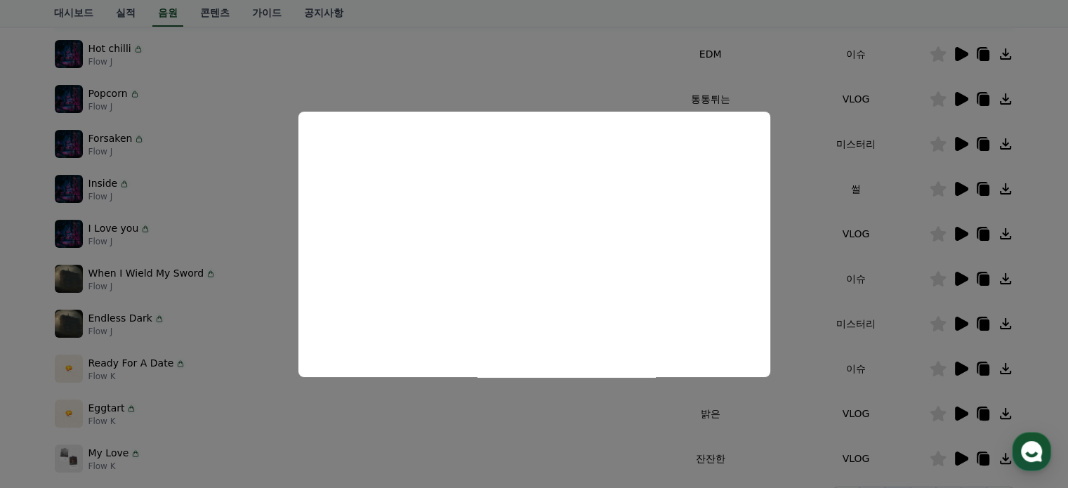
click at [980, 189] on button "close modal" at bounding box center [534, 244] width 1068 height 488
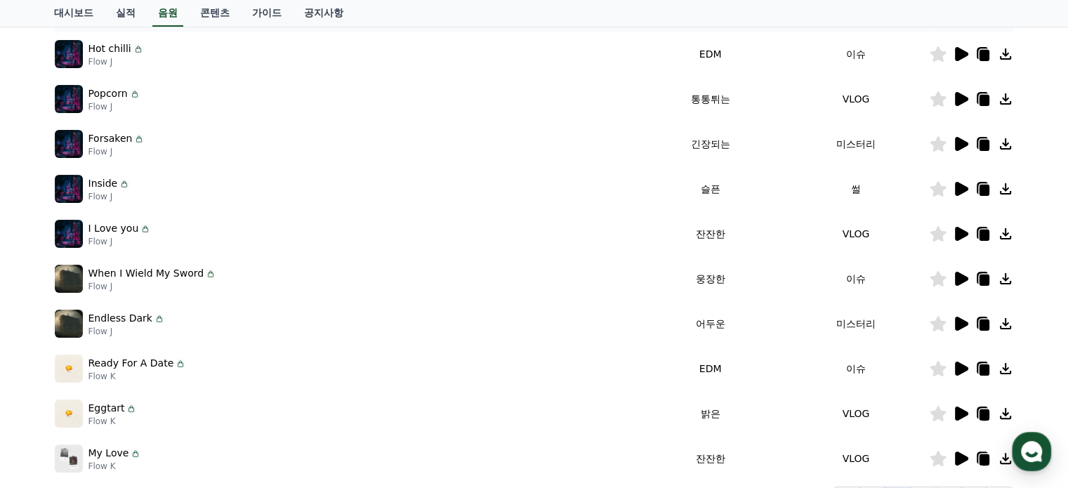
click at [980, 189] on icon at bounding box center [984, 190] width 10 height 11
click at [979, 188] on icon at bounding box center [984, 190] width 10 height 11
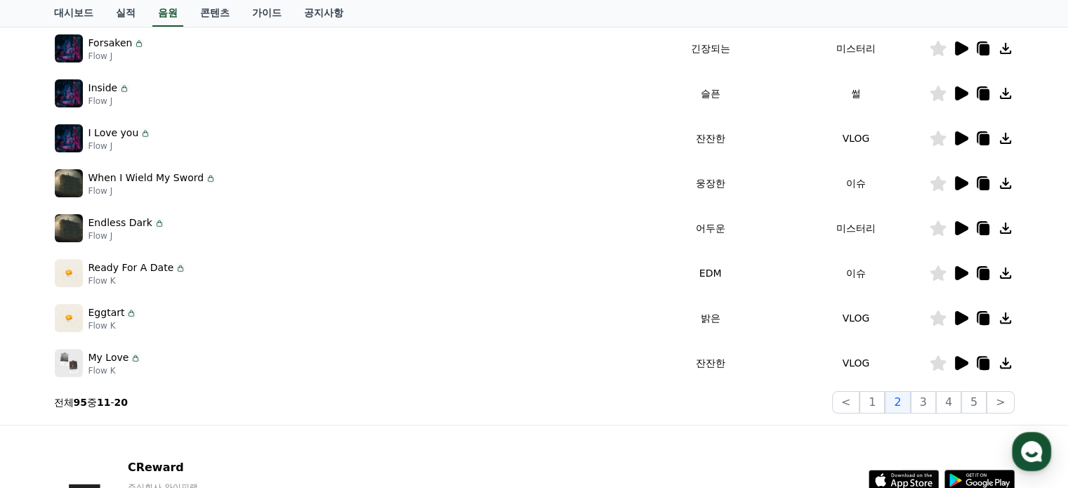
click at [962, 269] on icon at bounding box center [961, 273] width 13 height 14
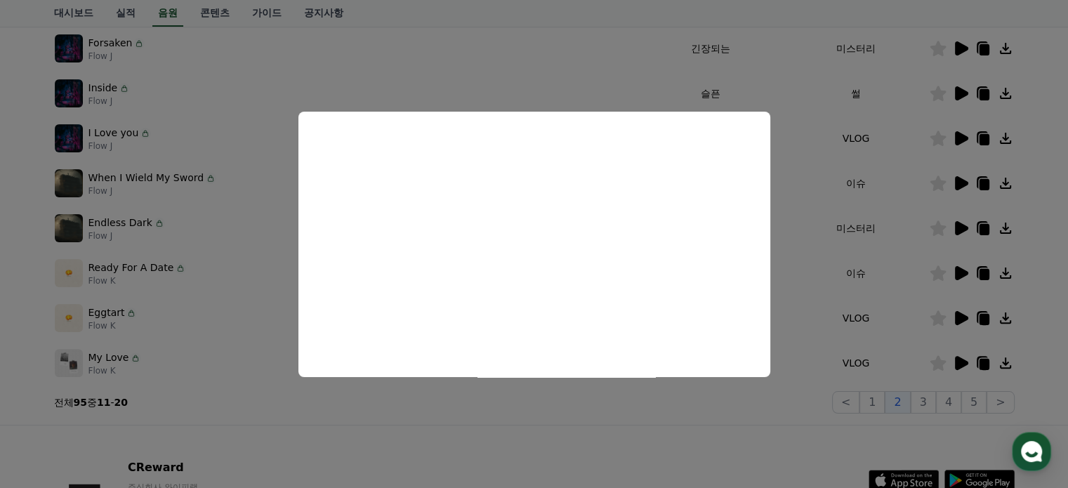
click at [961, 315] on button "close modal" at bounding box center [534, 244] width 1068 height 488
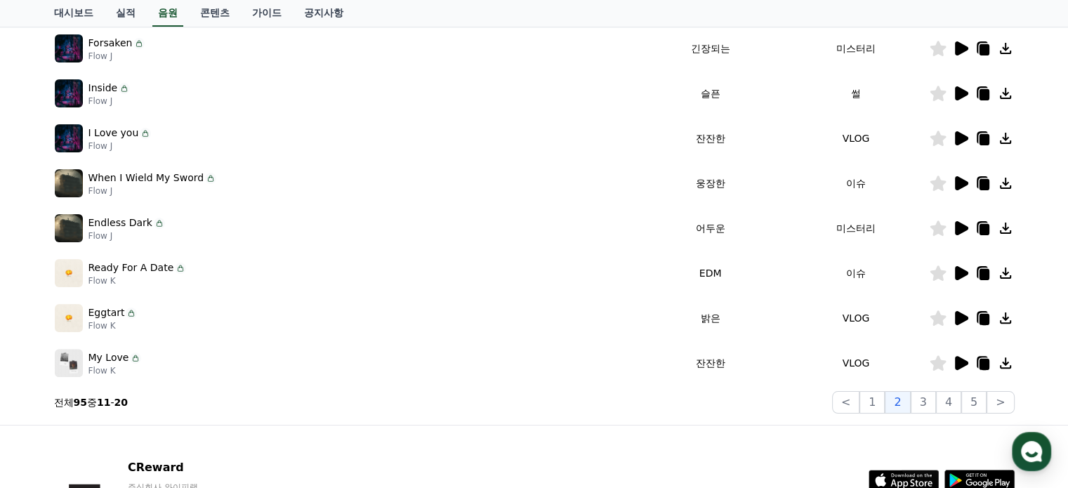
click at [961, 315] on icon at bounding box center [961, 318] width 13 height 14
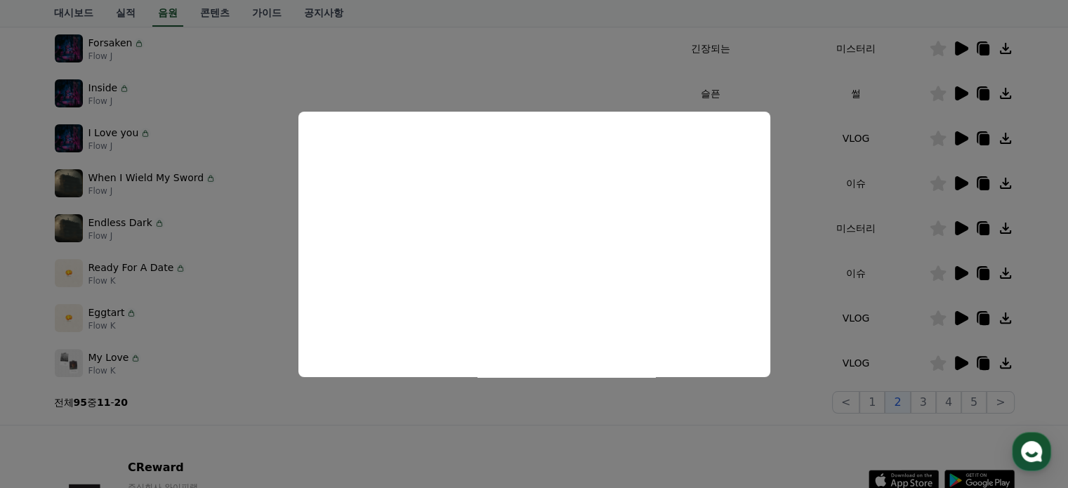
click at [919, 398] on button "close modal" at bounding box center [534, 244] width 1068 height 488
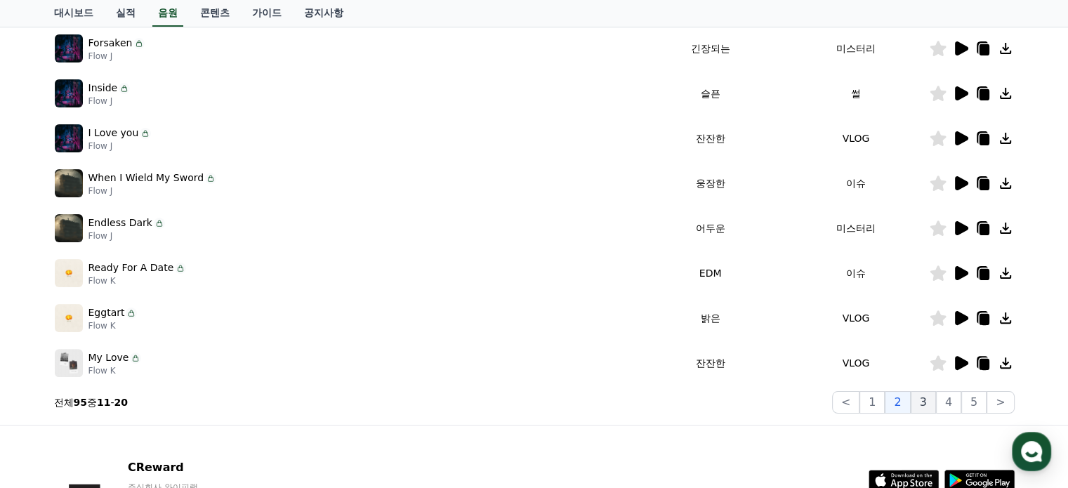
click at [924, 400] on button "3" at bounding box center [923, 402] width 25 height 22
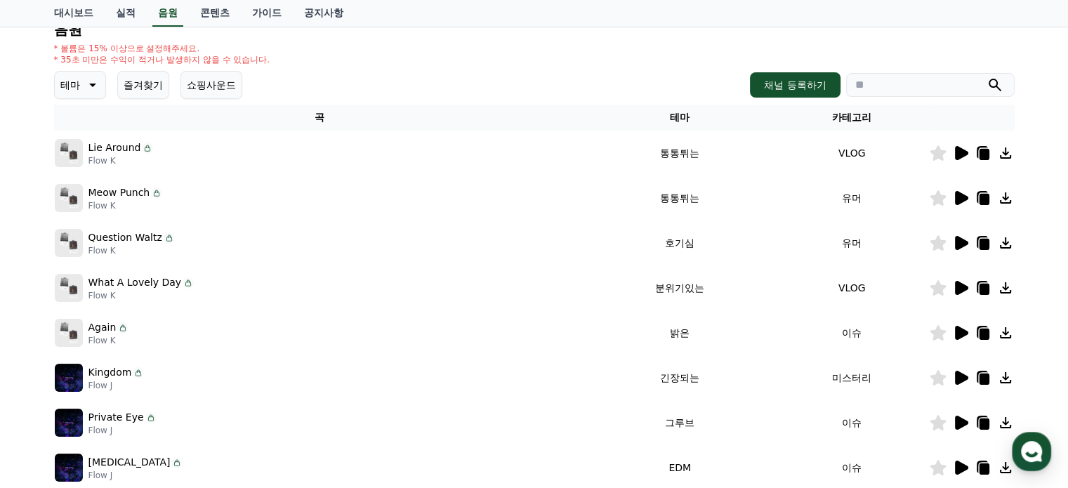
scroll to position [216, 0]
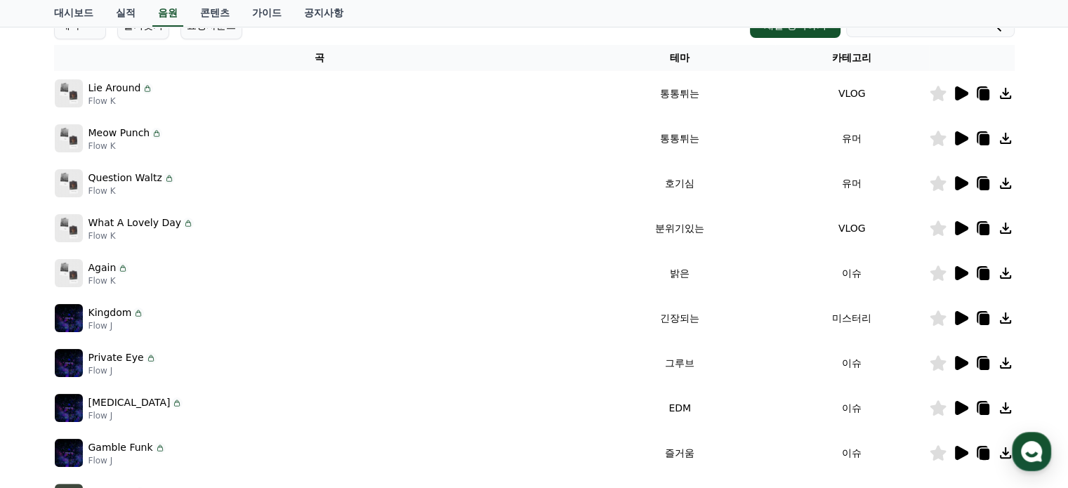
click at [957, 317] on icon at bounding box center [961, 318] width 13 height 14
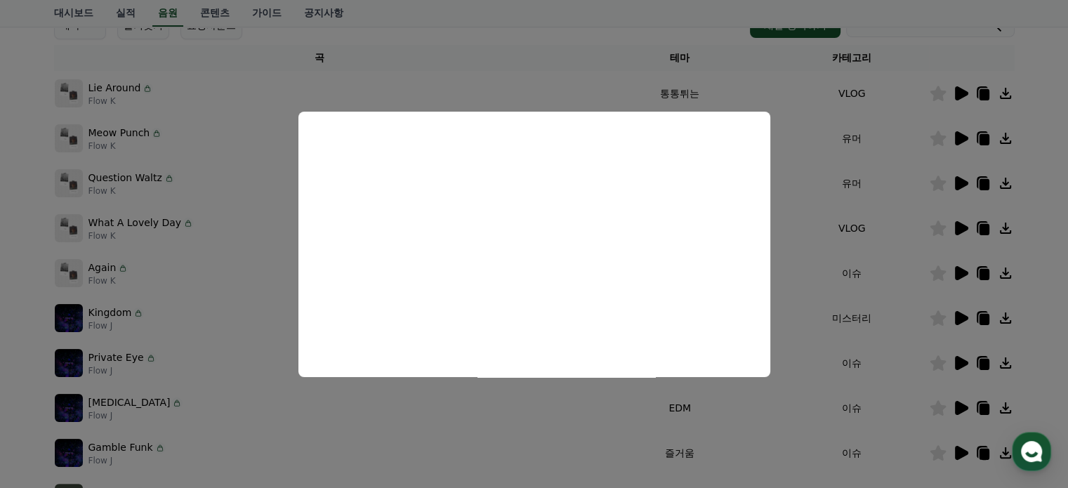
scroll to position [242, 0]
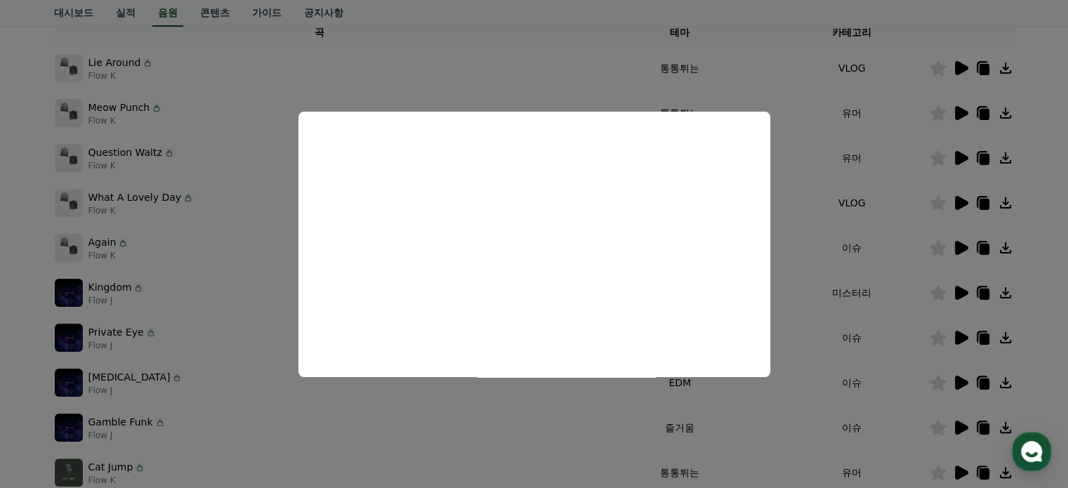
click at [957, 339] on button "close modal" at bounding box center [534, 244] width 1068 height 488
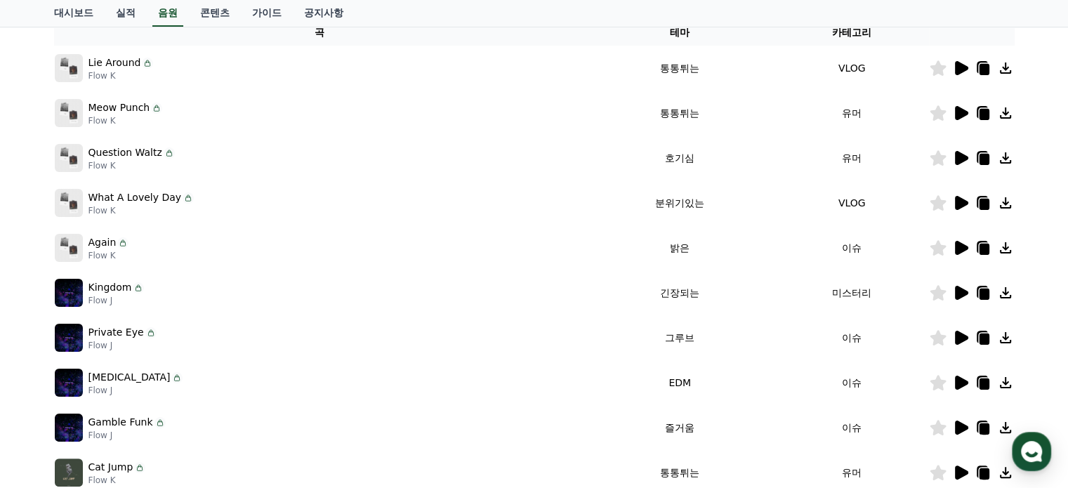
click at [957, 339] on icon at bounding box center [961, 338] width 13 height 14
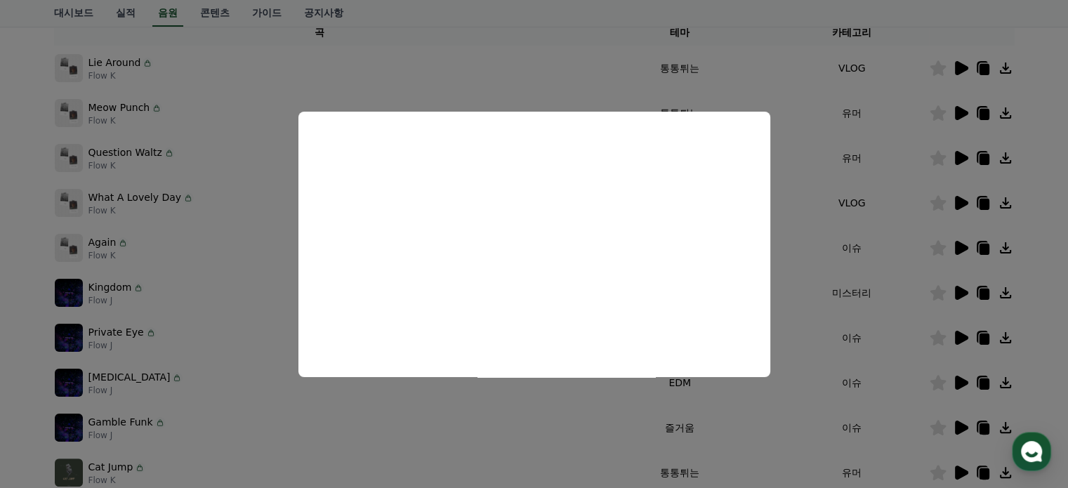
click at [955, 379] on button "close modal" at bounding box center [534, 244] width 1068 height 488
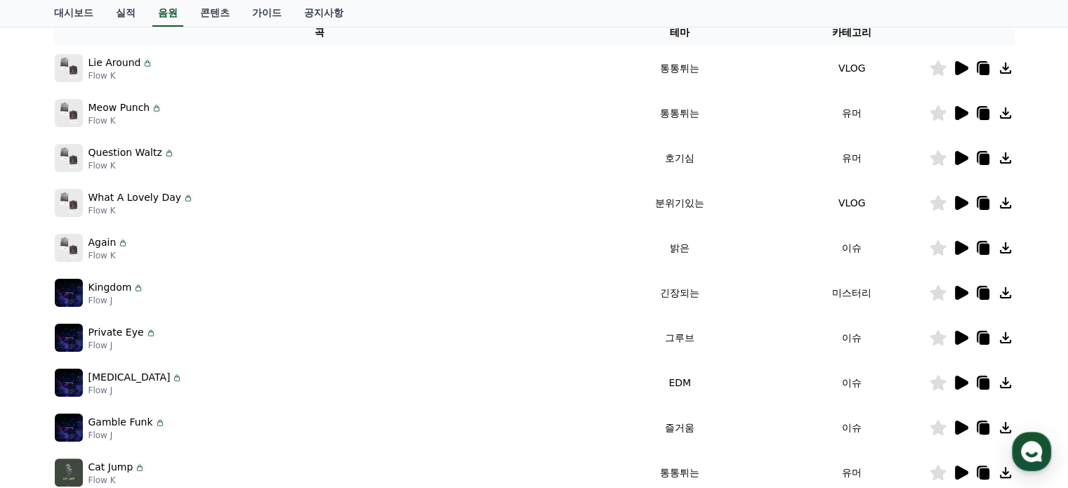
click at [955, 379] on icon at bounding box center [961, 383] width 13 height 14
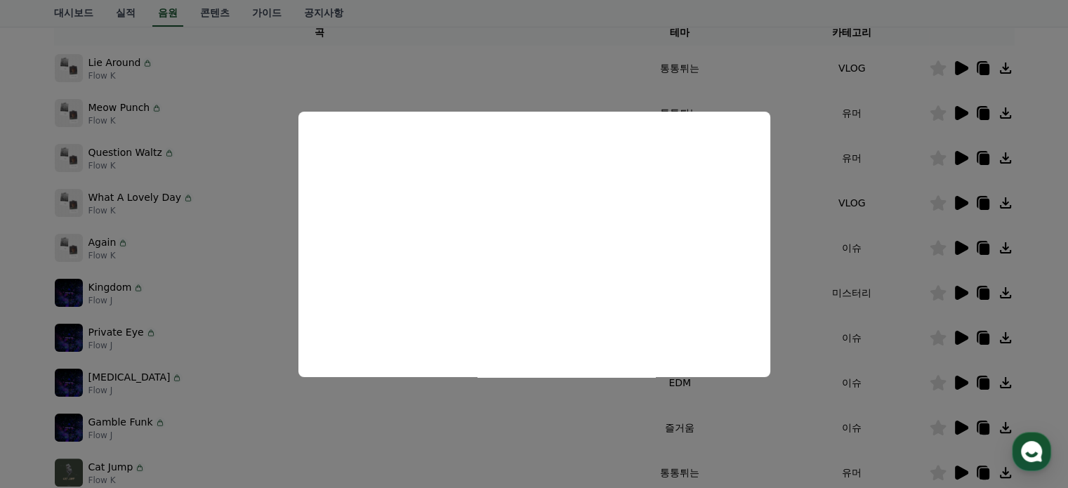
click at [983, 380] on button "close modal" at bounding box center [534, 244] width 1068 height 488
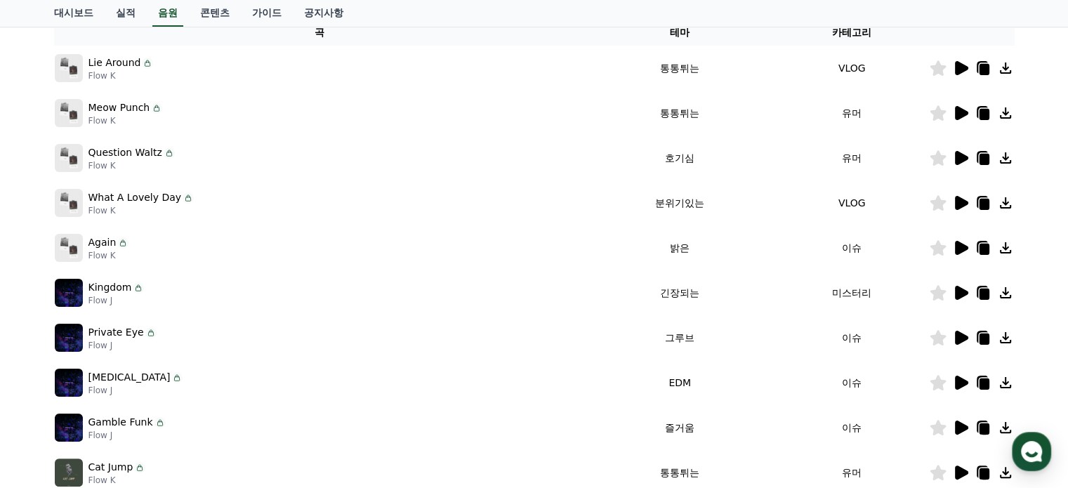
click at [983, 380] on icon at bounding box center [984, 384] width 10 height 11
